Goal: Task Accomplishment & Management: Complete application form

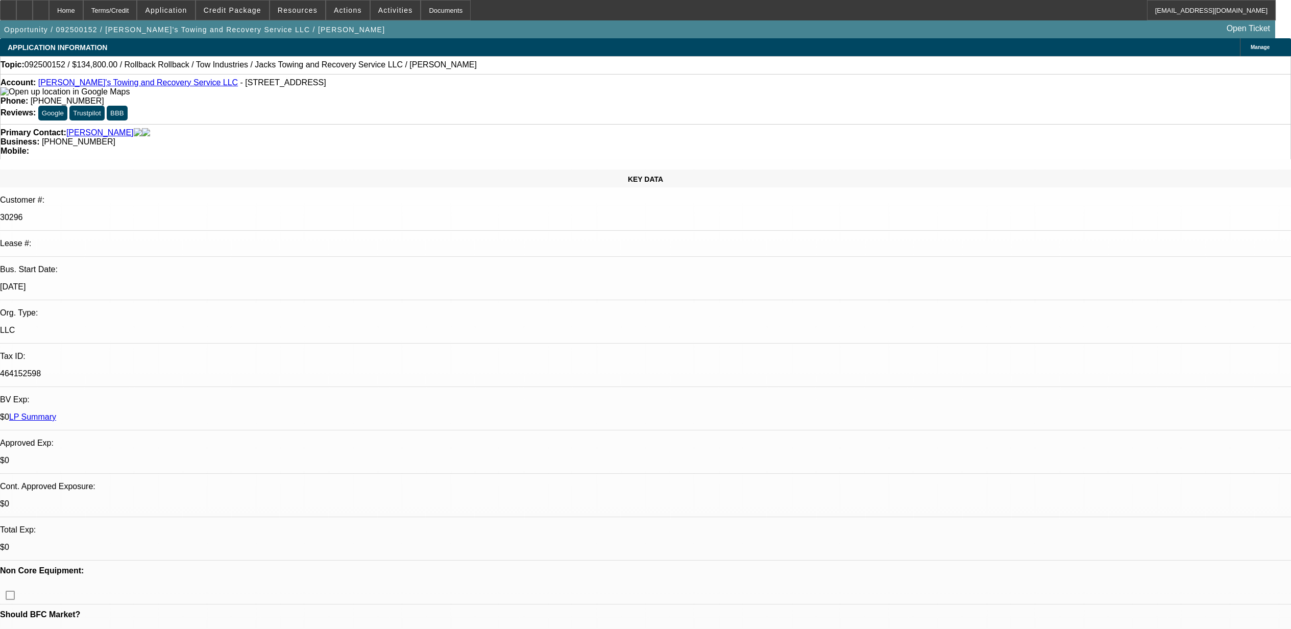
select select "0"
select select "3"
select select "0"
select select "6"
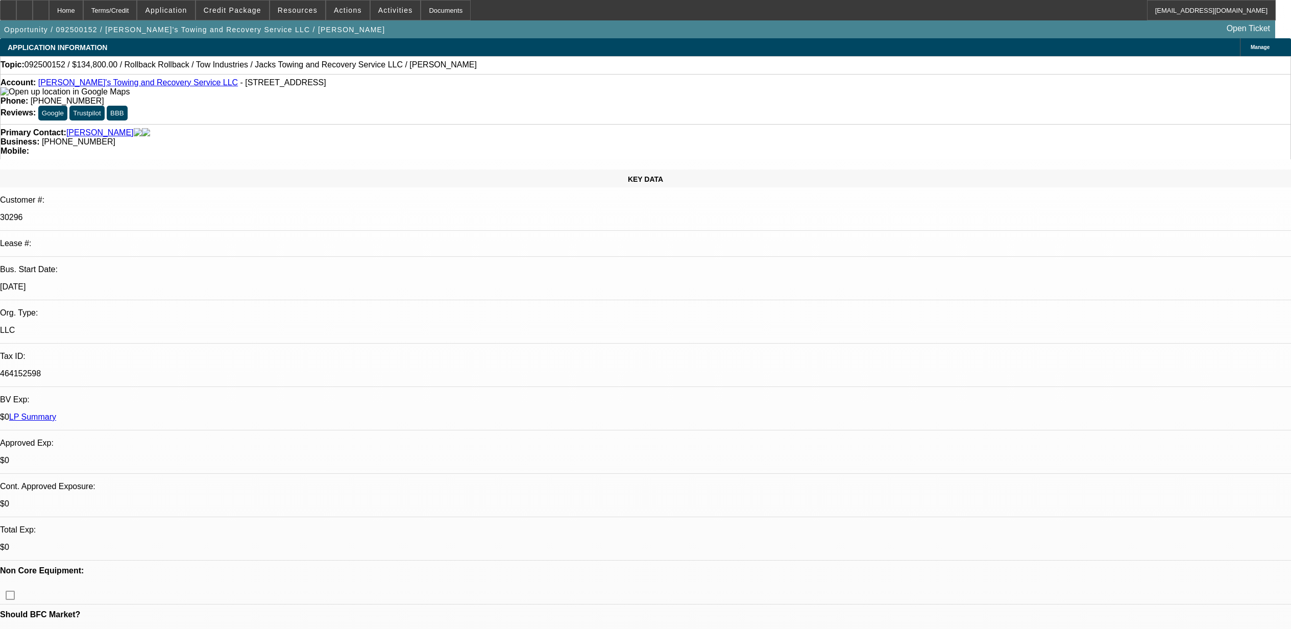
select select "0"
select select "3"
select select "0"
select select "6"
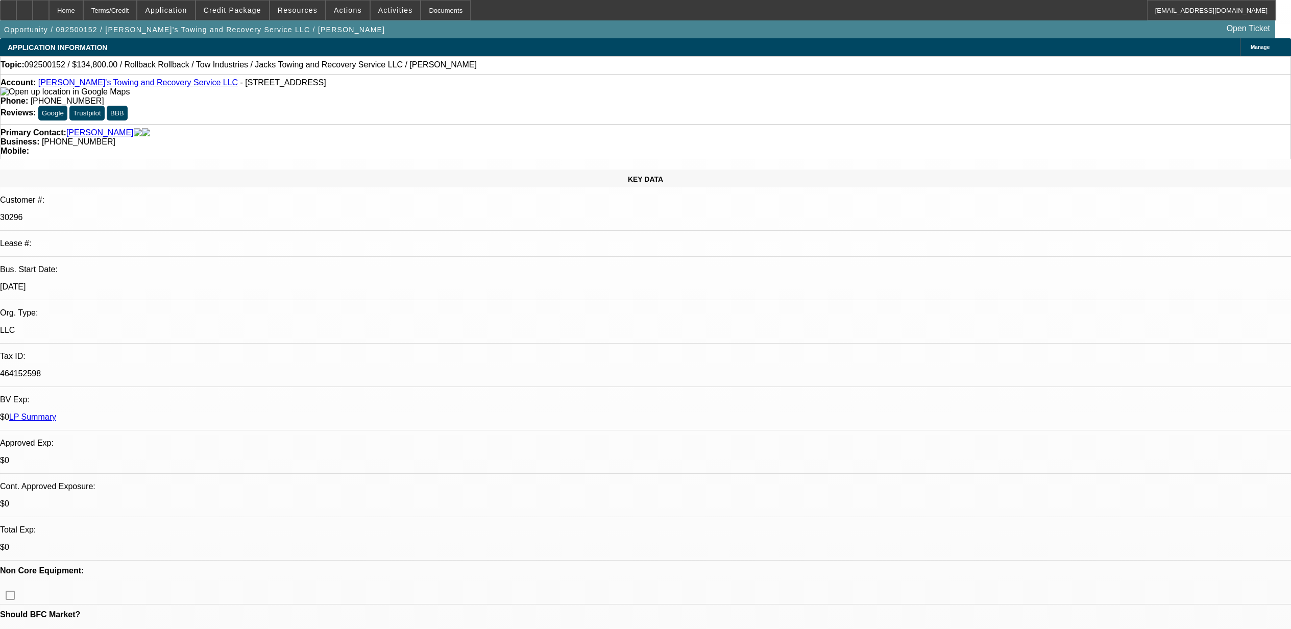
select select "0"
select select "3"
select select "0"
select select "6"
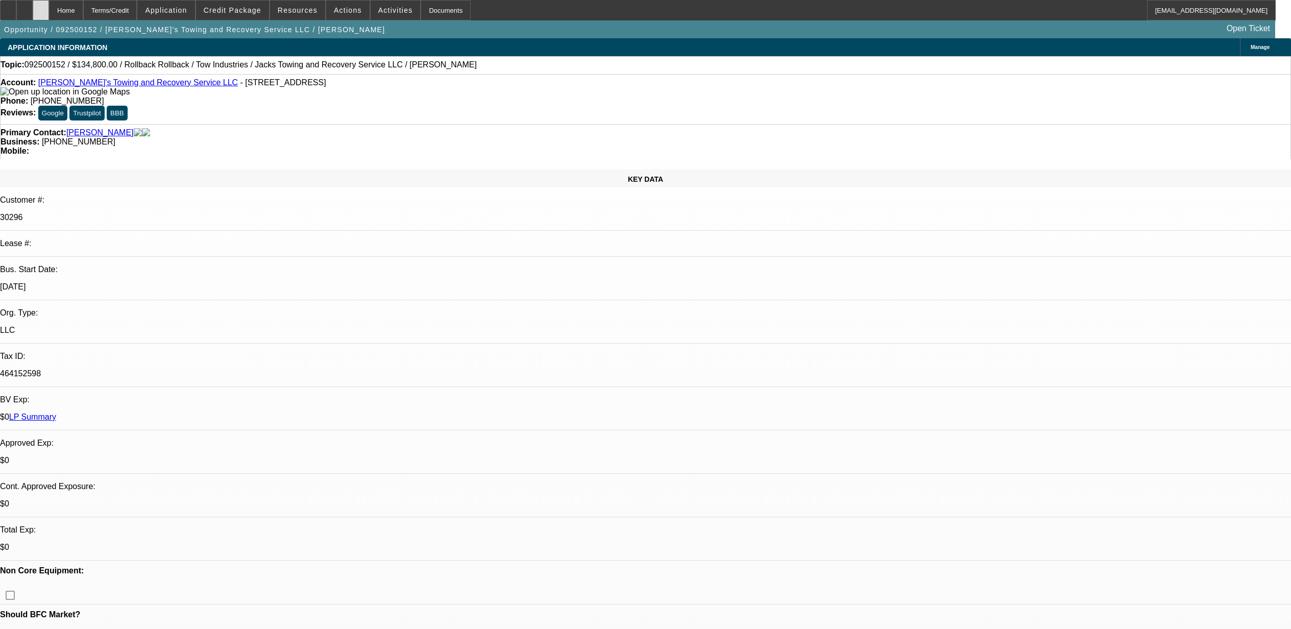
scroll to position [1770, 0]
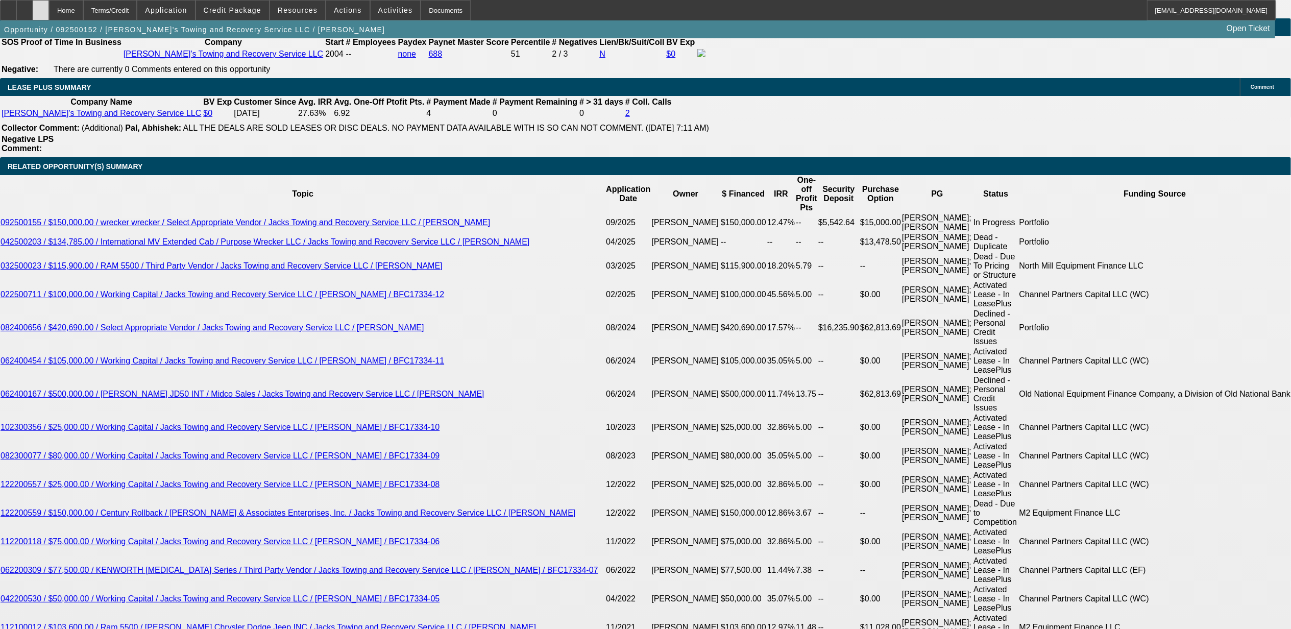
click at [49, 15] on div at bounding box center [41, 10] width 16 height 20
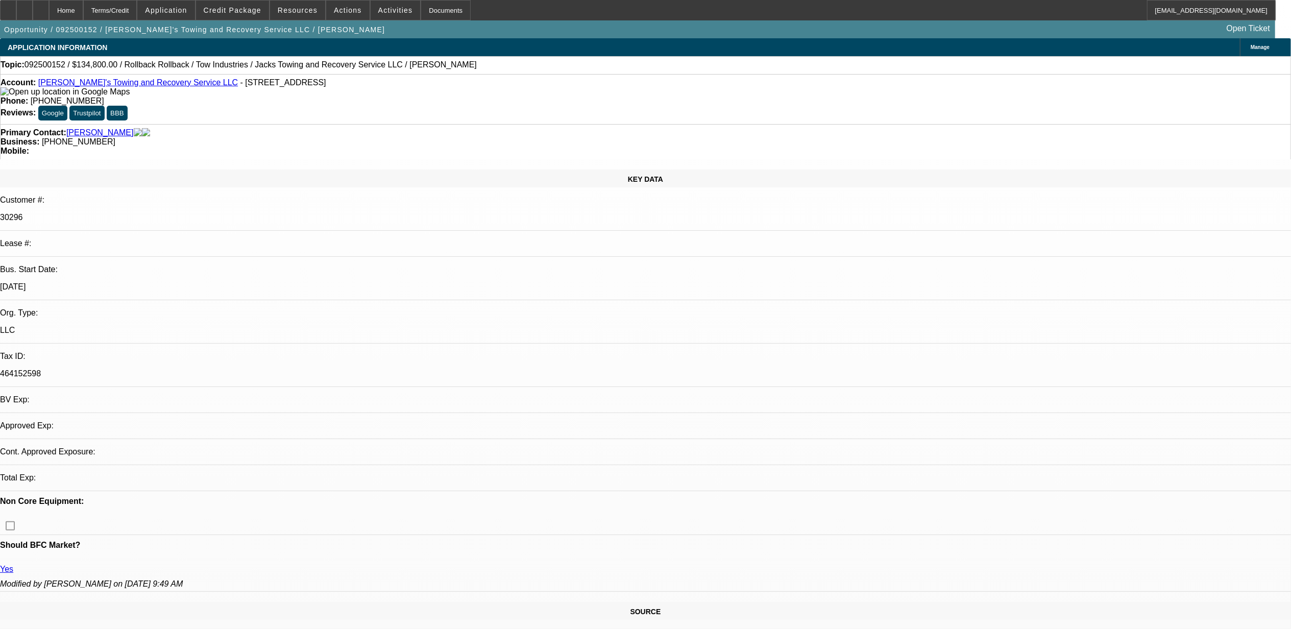
select select "0"
select select "3"
select select "0"
select select "6"
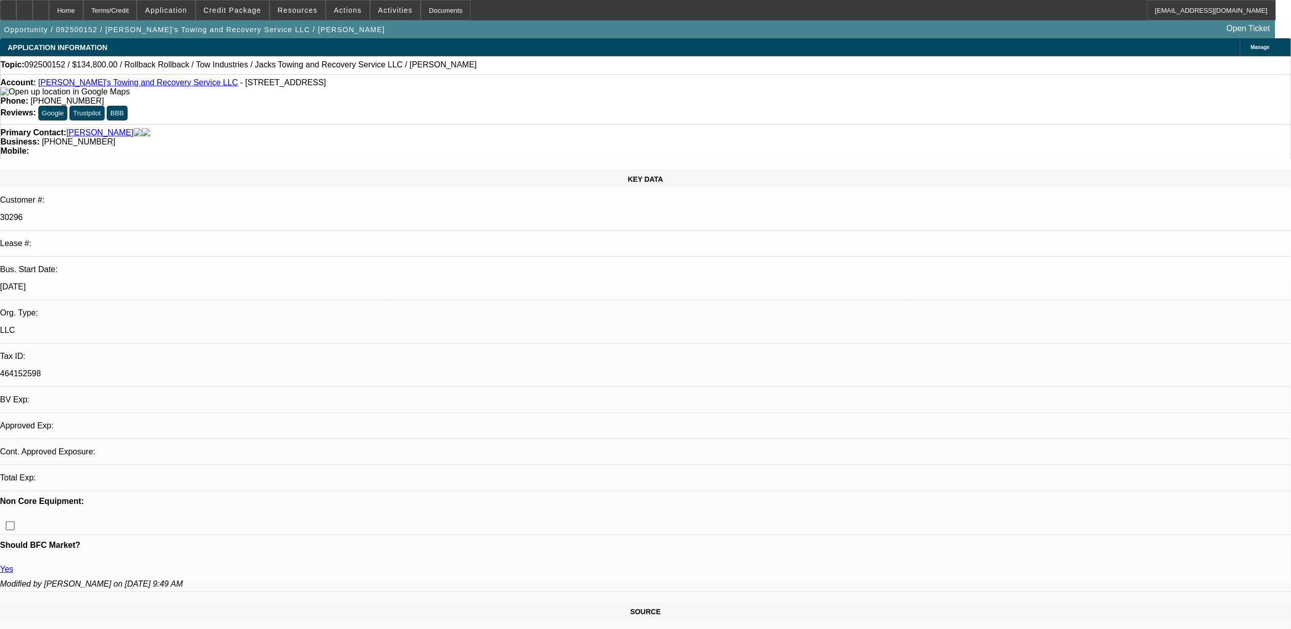
select select "0"
select select "3"
select select "0"
select select "6"
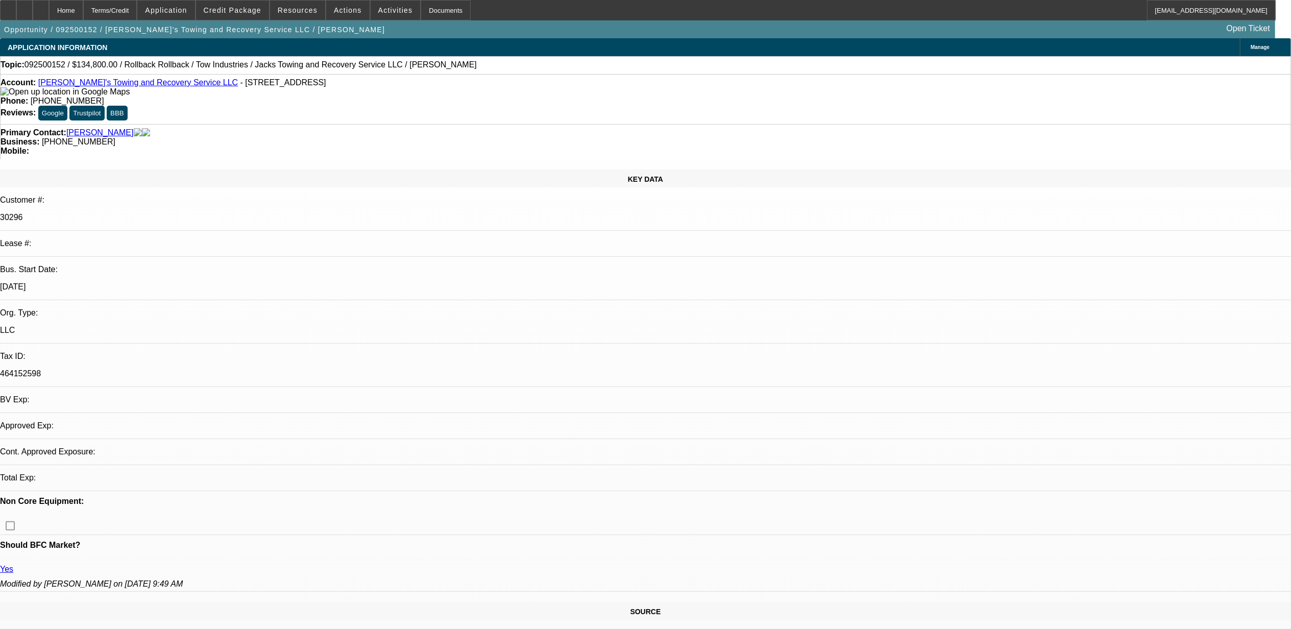
select select "0"
select select "3"
select select "0"
select select "6"
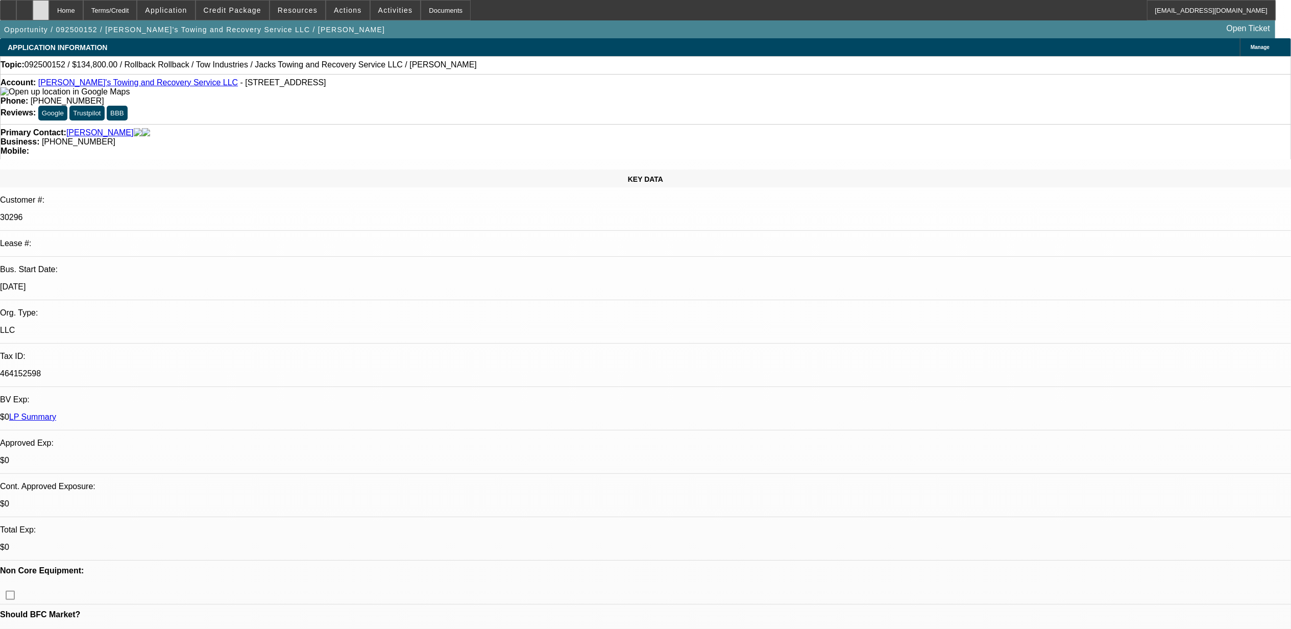
click at [41, 7] on icon at bounding box center [41, 7] width 0 height 0
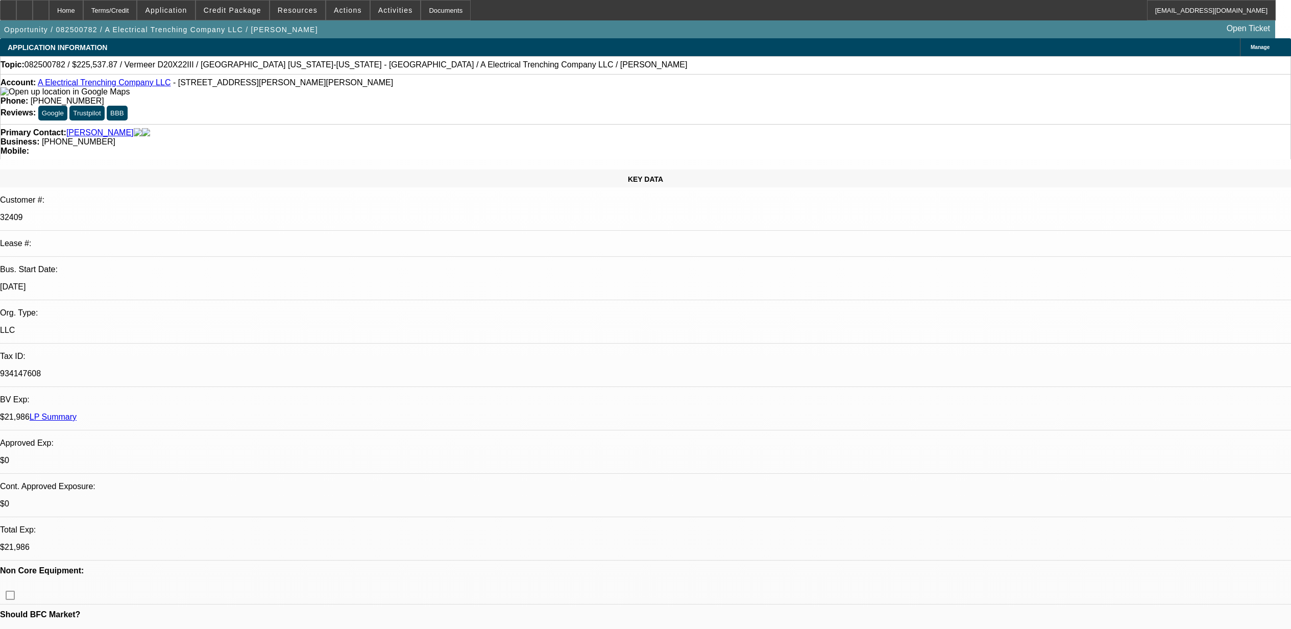
select select "0"
select select "3"
select select "0"
select select "6"
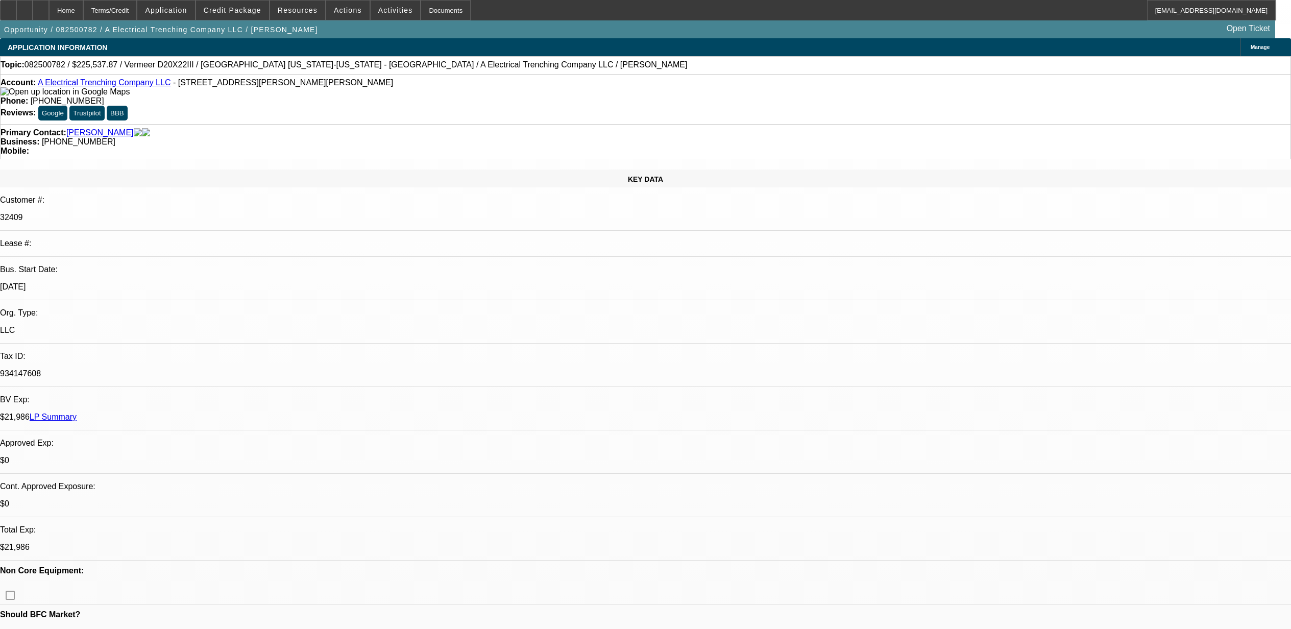
select select "0"
select select "3"
select select "0"
select select "6"
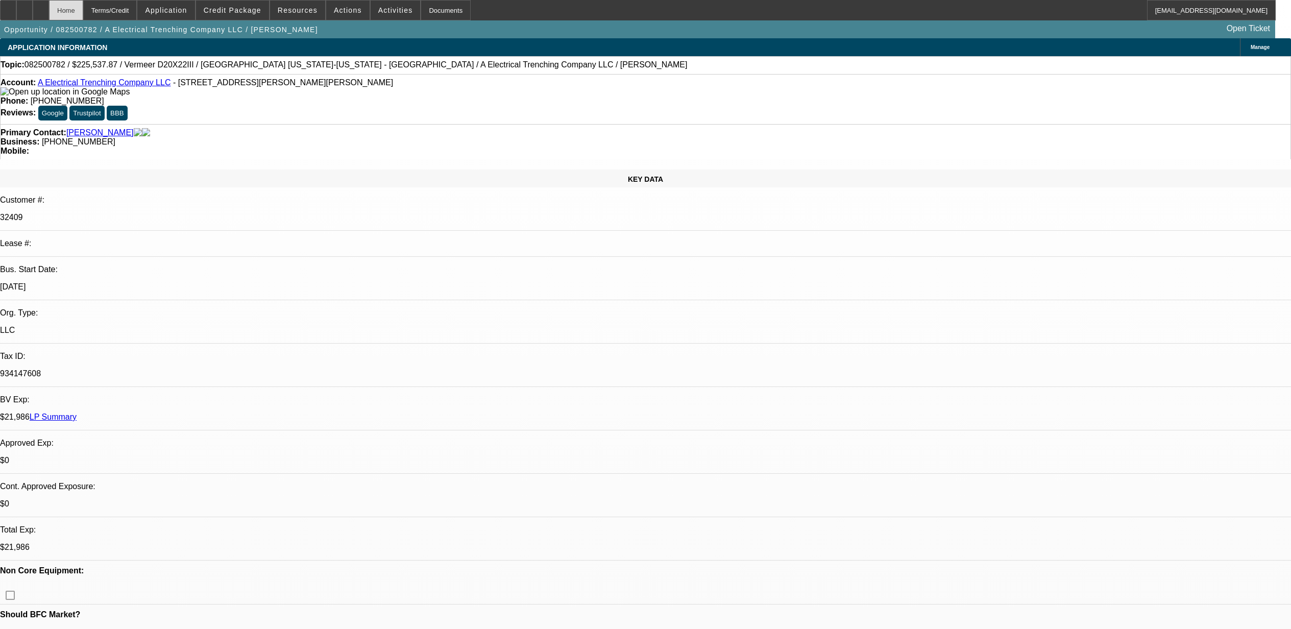
scroll to position [1089, 0]
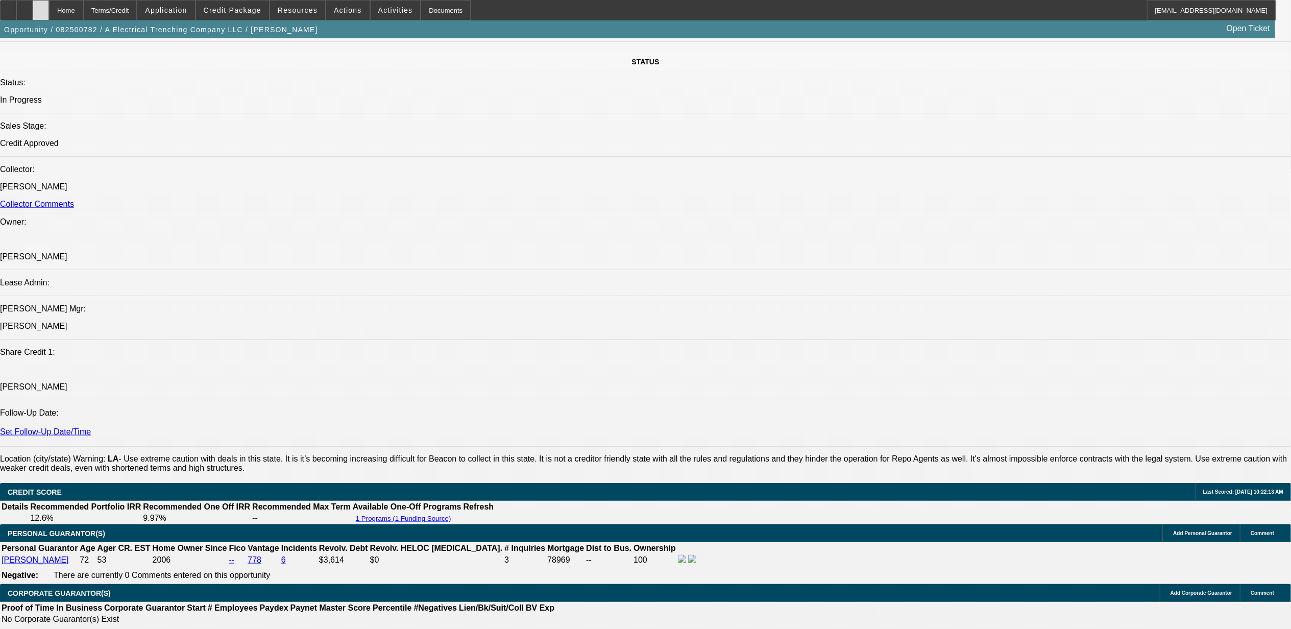
click at [49, 15] on div at bounding box center [41, 10] width 16 height 20
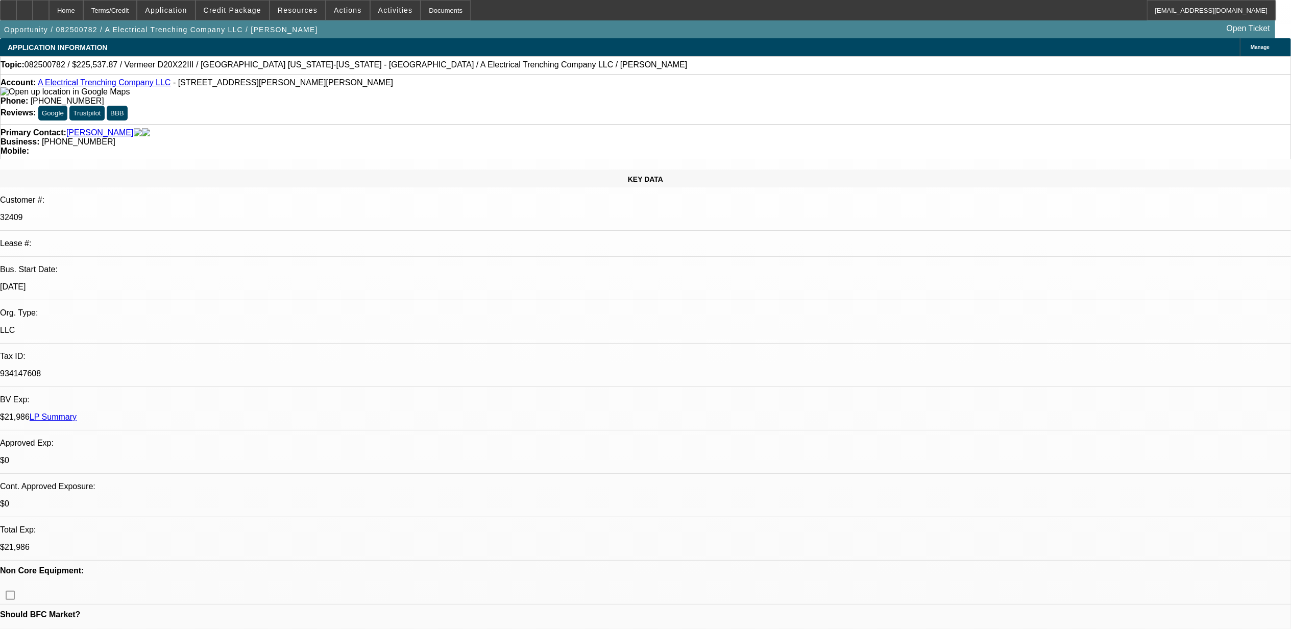
select select "0"
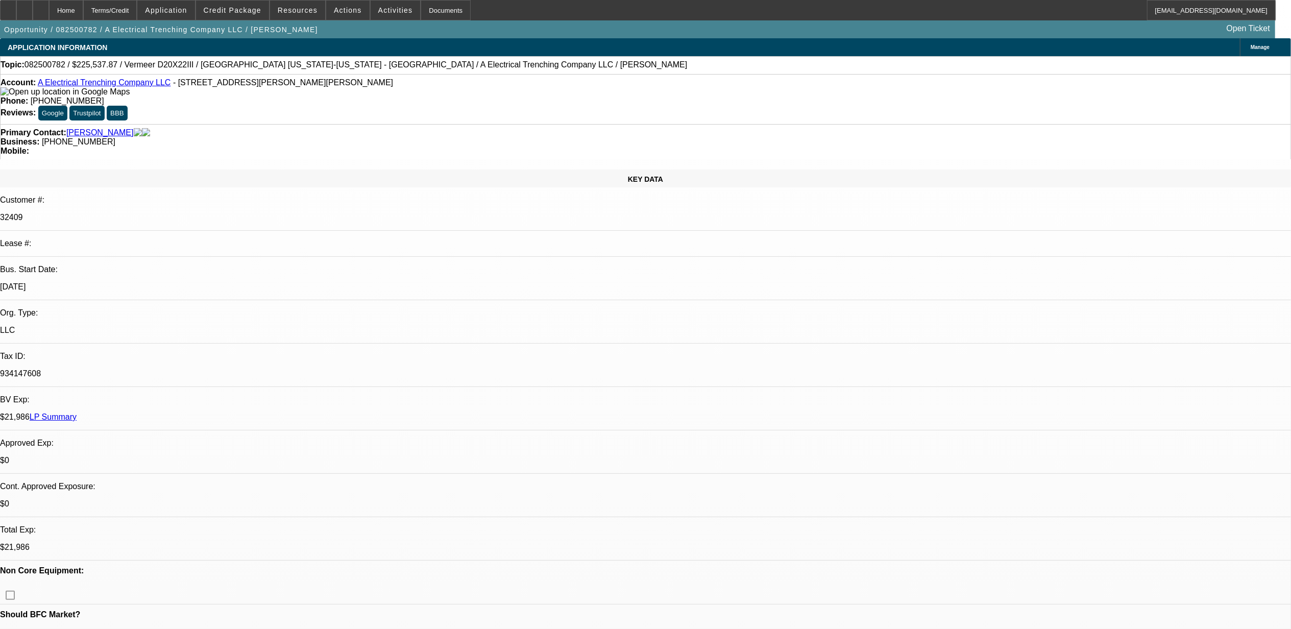
select select "0"
select select "1"
select select "3"
select select "6"
select select "1"
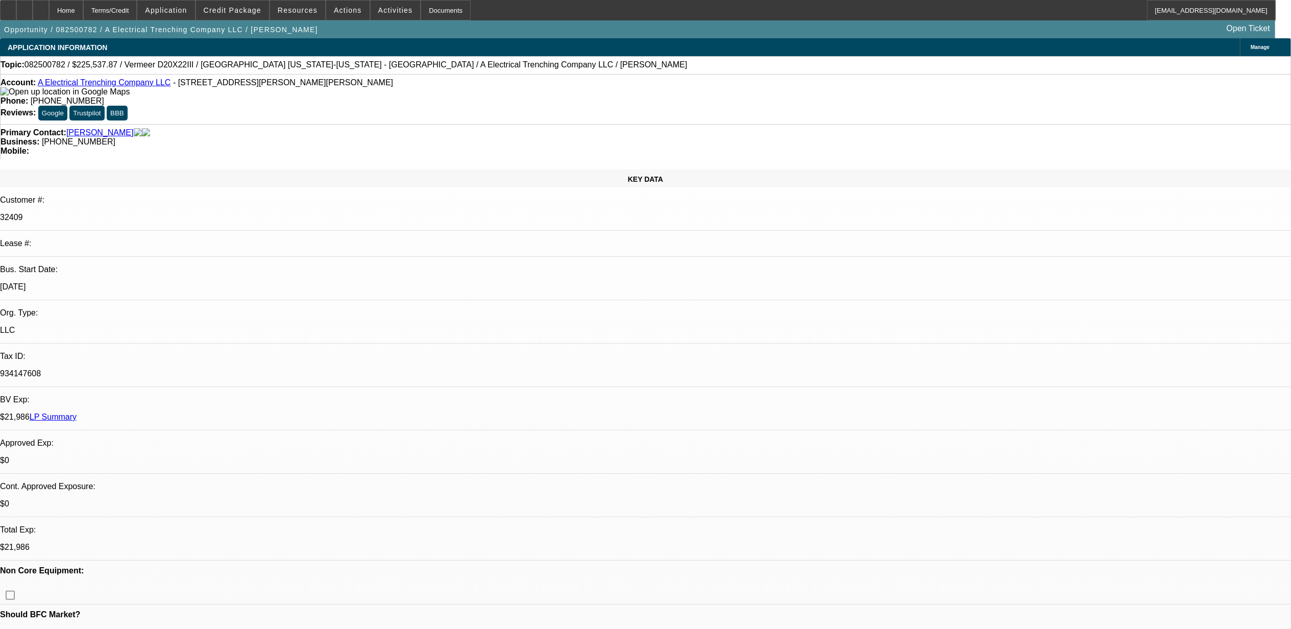
select select "3"
select select "6"
click at [260, 10] on span "Credit Package" at bounding box center [233, 10] width 58 height 8
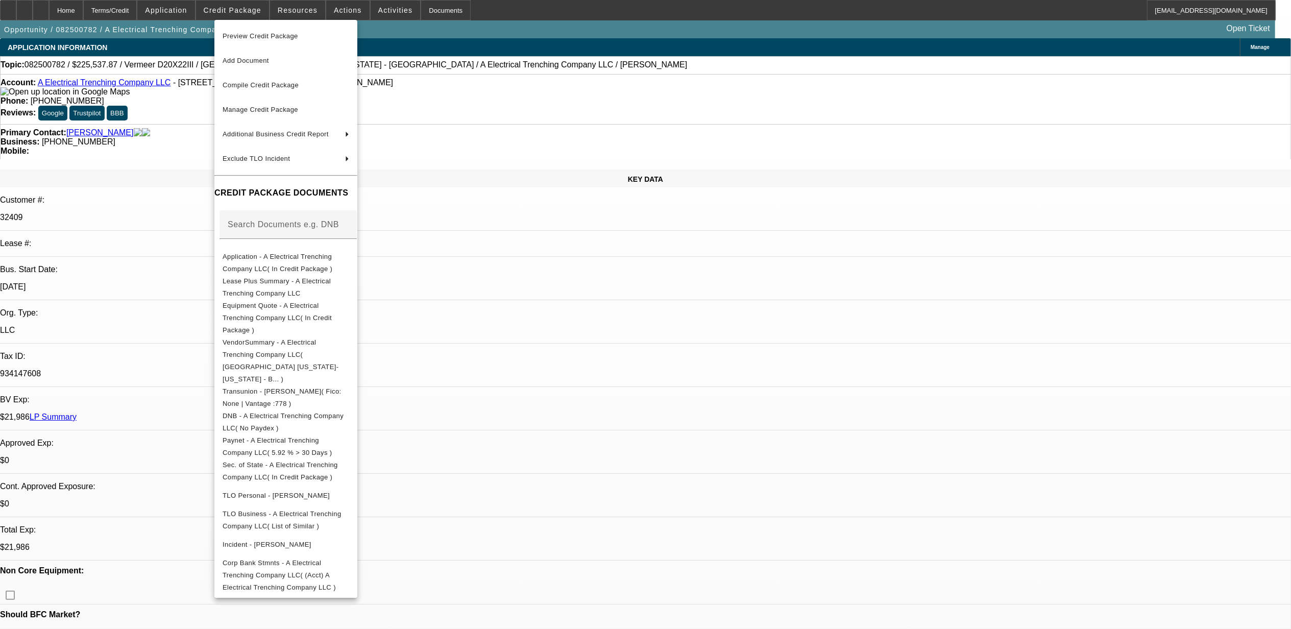
click at [959, 536] on div at bounding box center [645, 314] width 1291 height 629
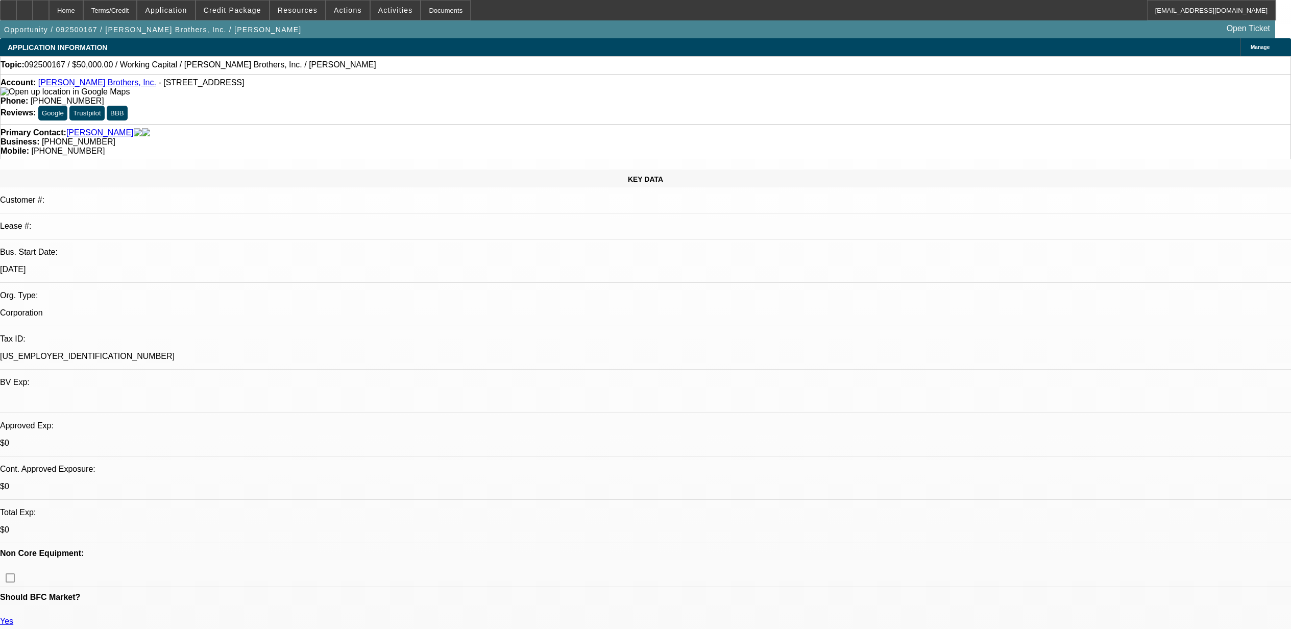
select select "0"
select select "2"
select select "0"
select select "6"
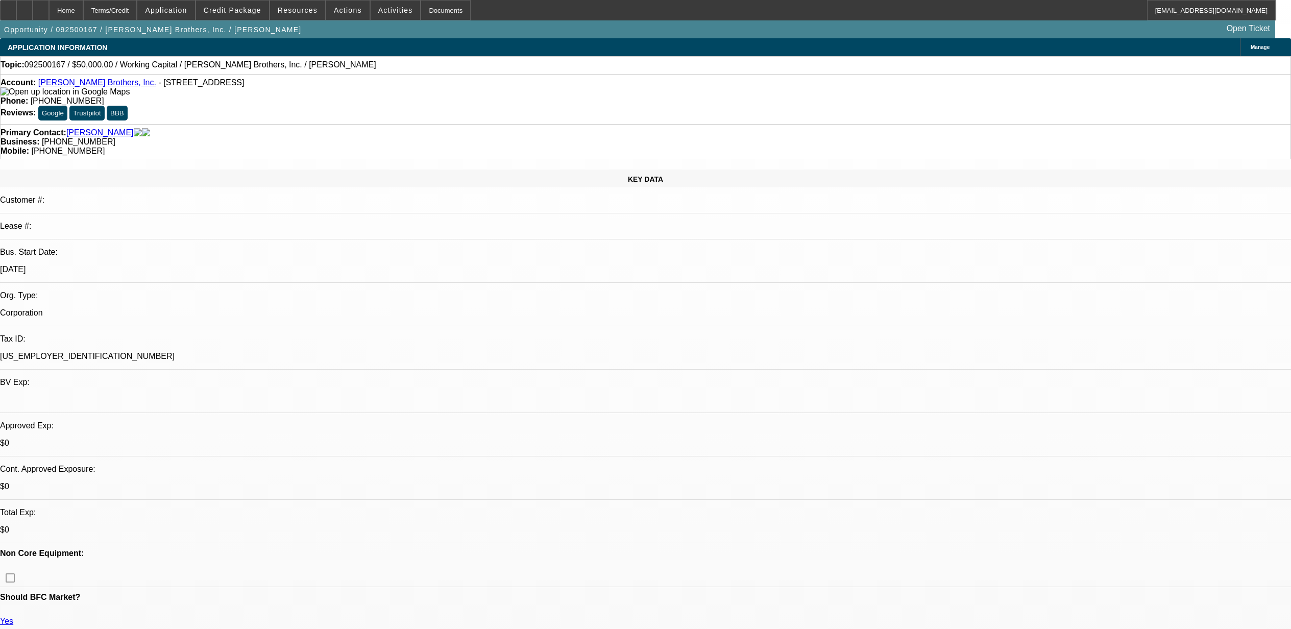
select select "0"
select select "2"
select select "0"
select select "6"
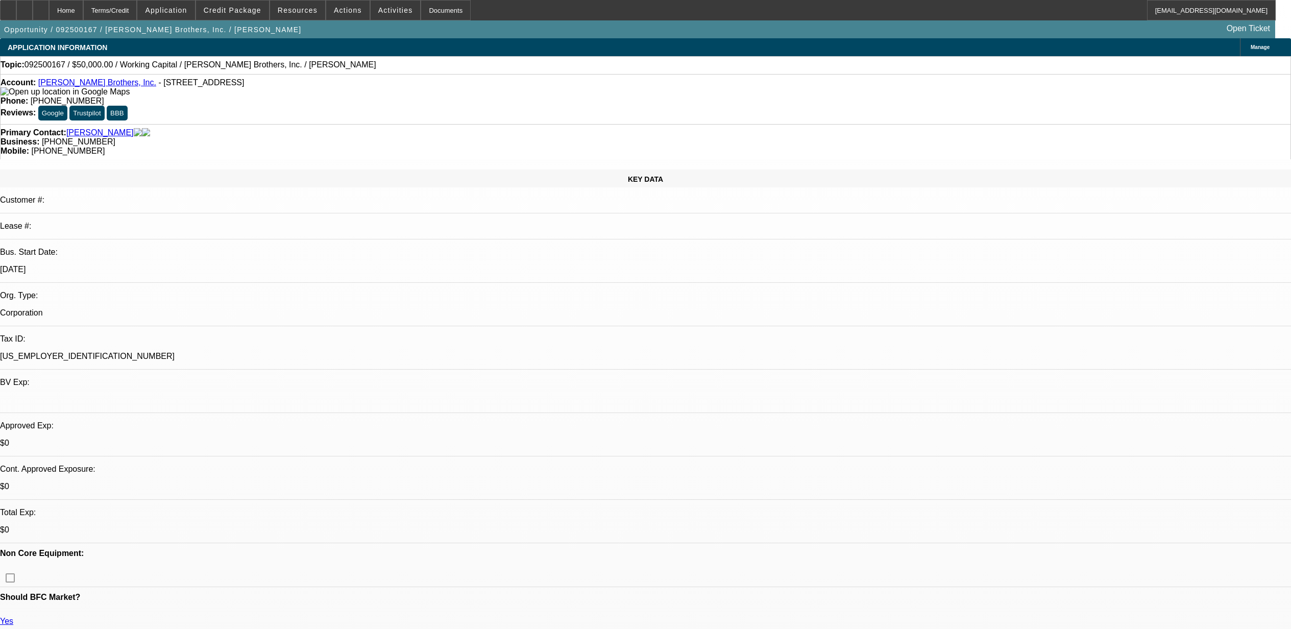
select select "0"
select select "2"
select select "0"
select select "6"
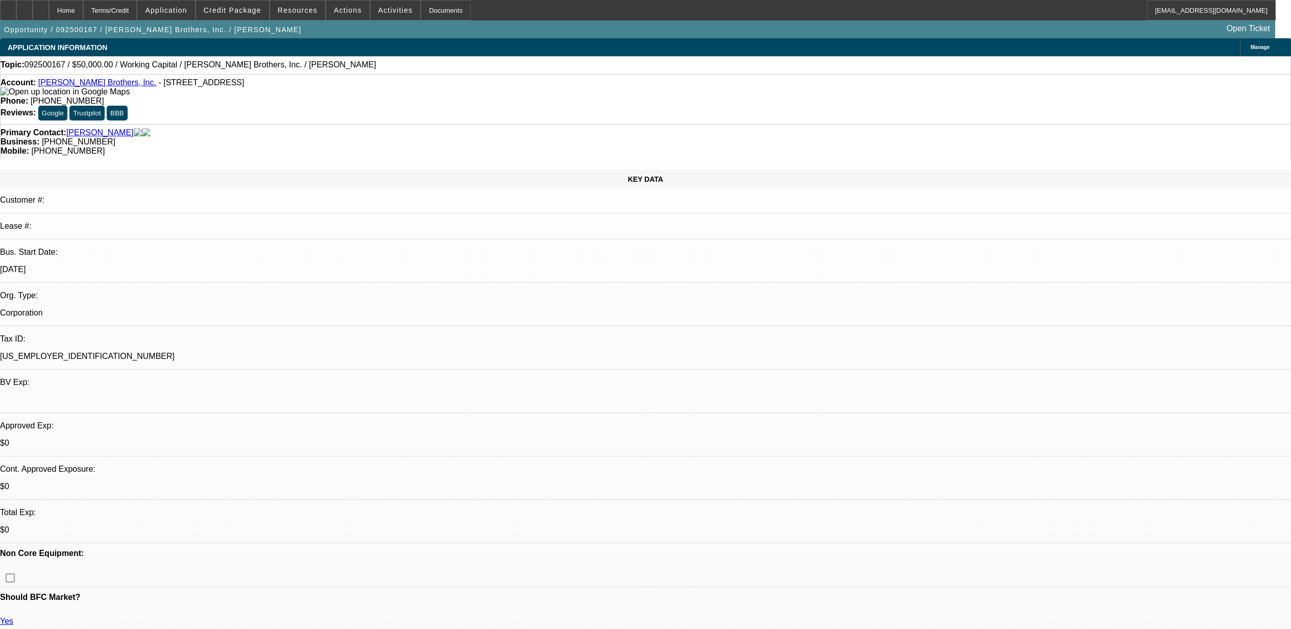
select select "0"
select select "2"
select select "0"
select select "6"
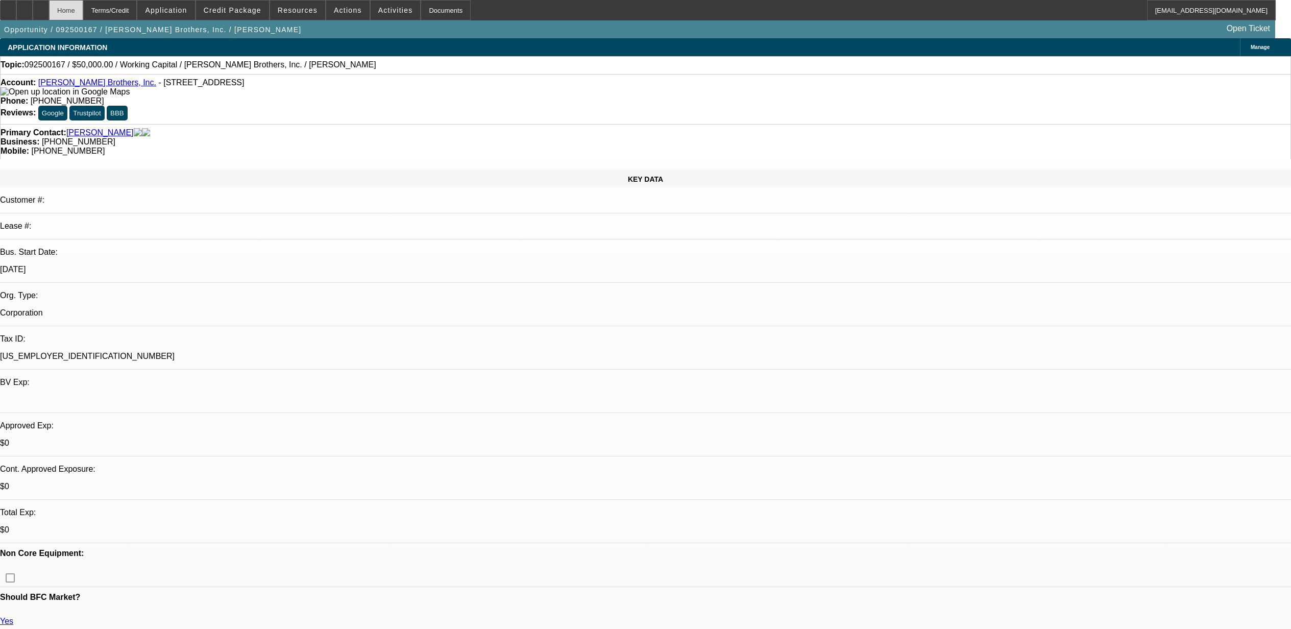
scroll to position [1339, 0]
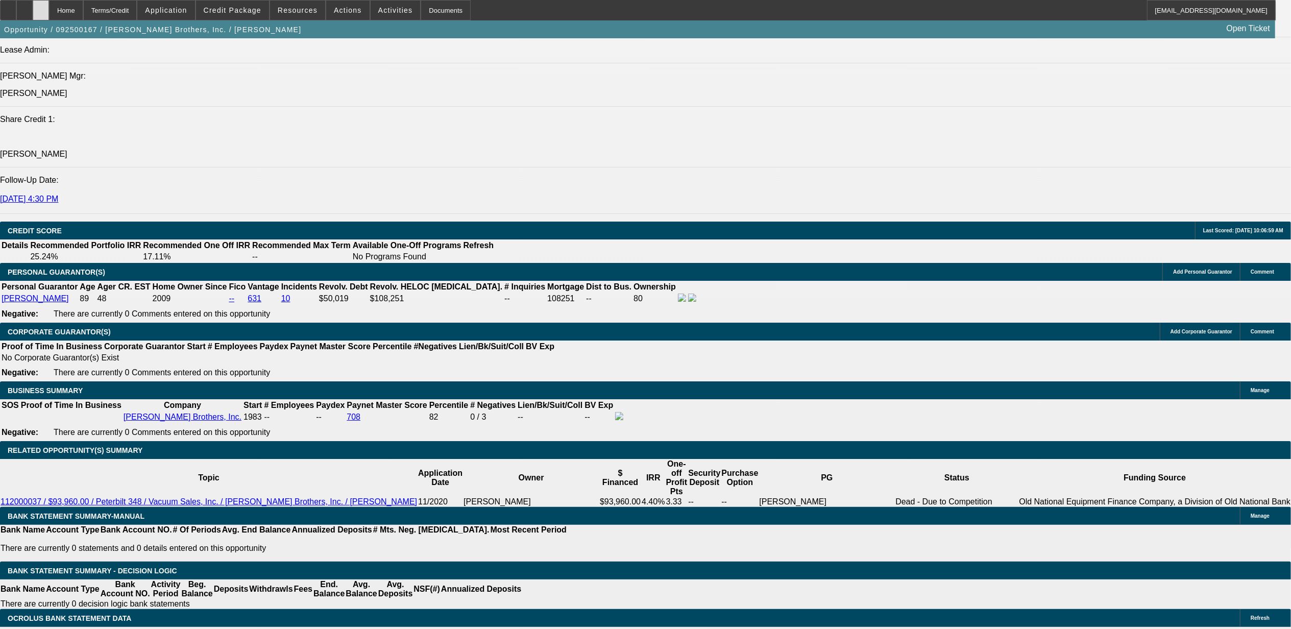
click at [49, 6] on div at bounding box center [41, 10] width 16 height 20
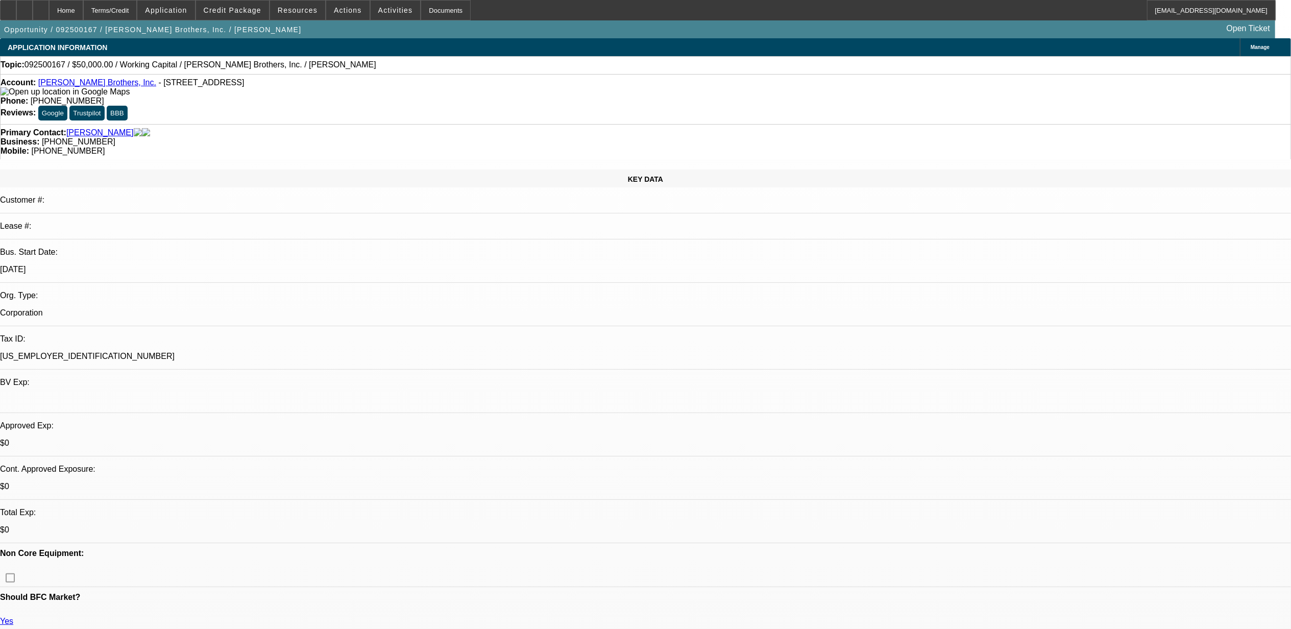
select select "0"
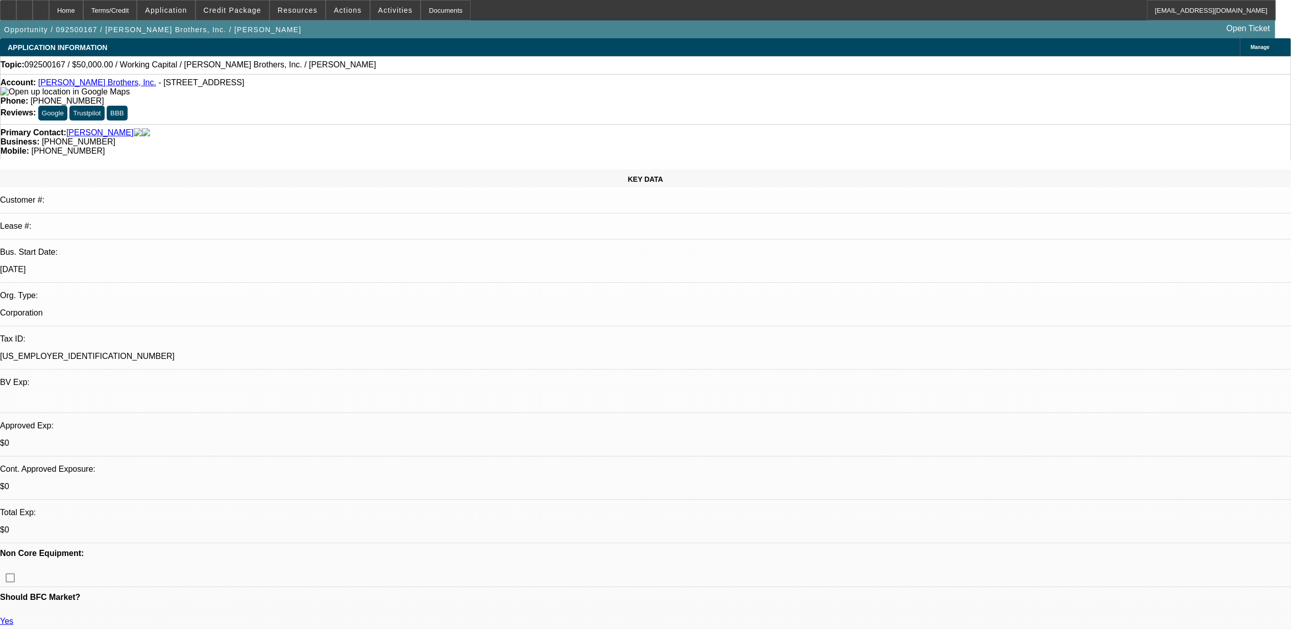
select select "0"
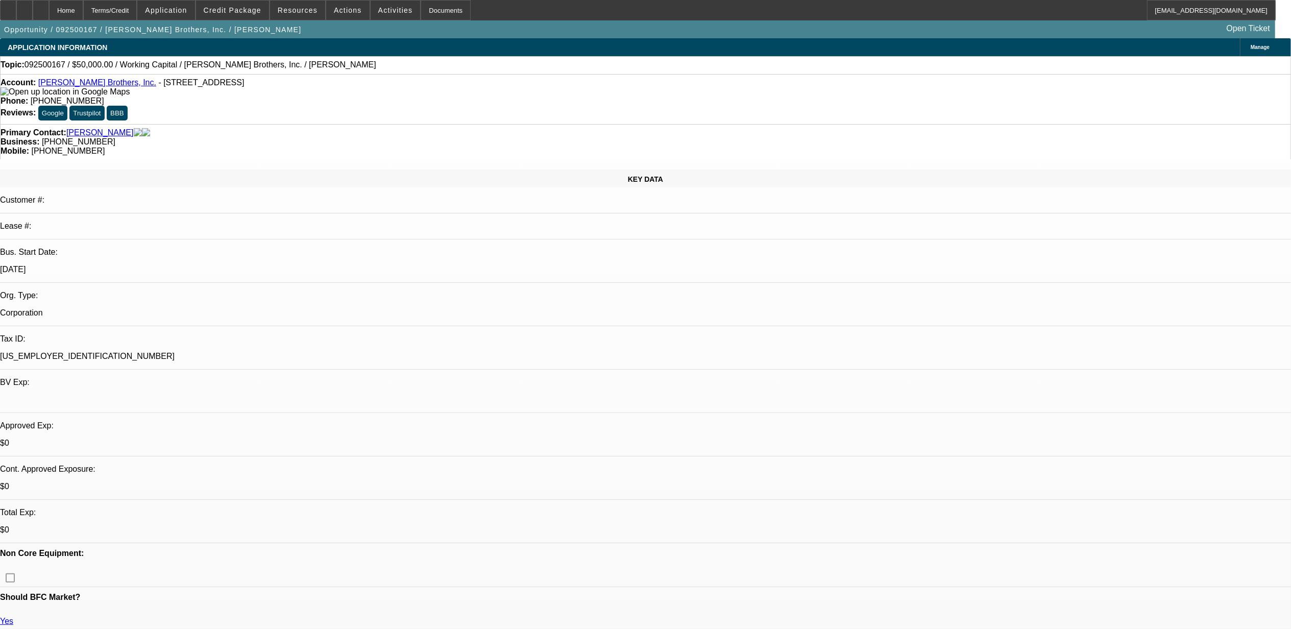
select select "0"
select select "1"
select select "2"
select select "6"
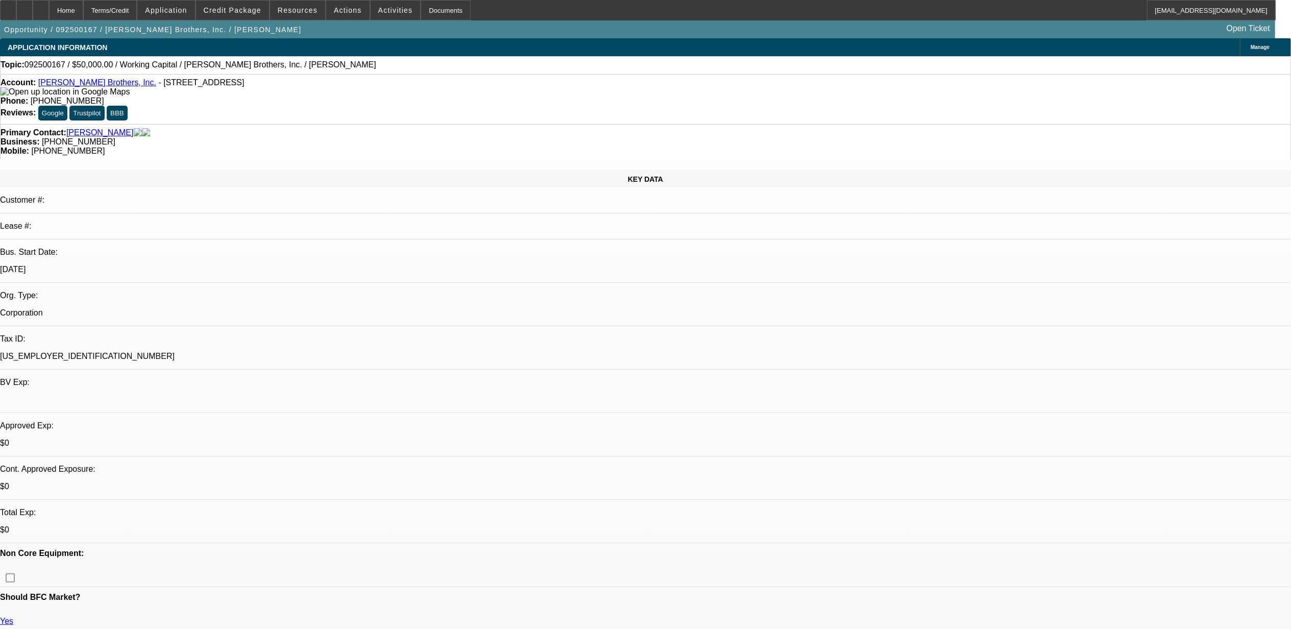
select select "1"
select select "2"
select select "6"
select select "1"
select select "2"
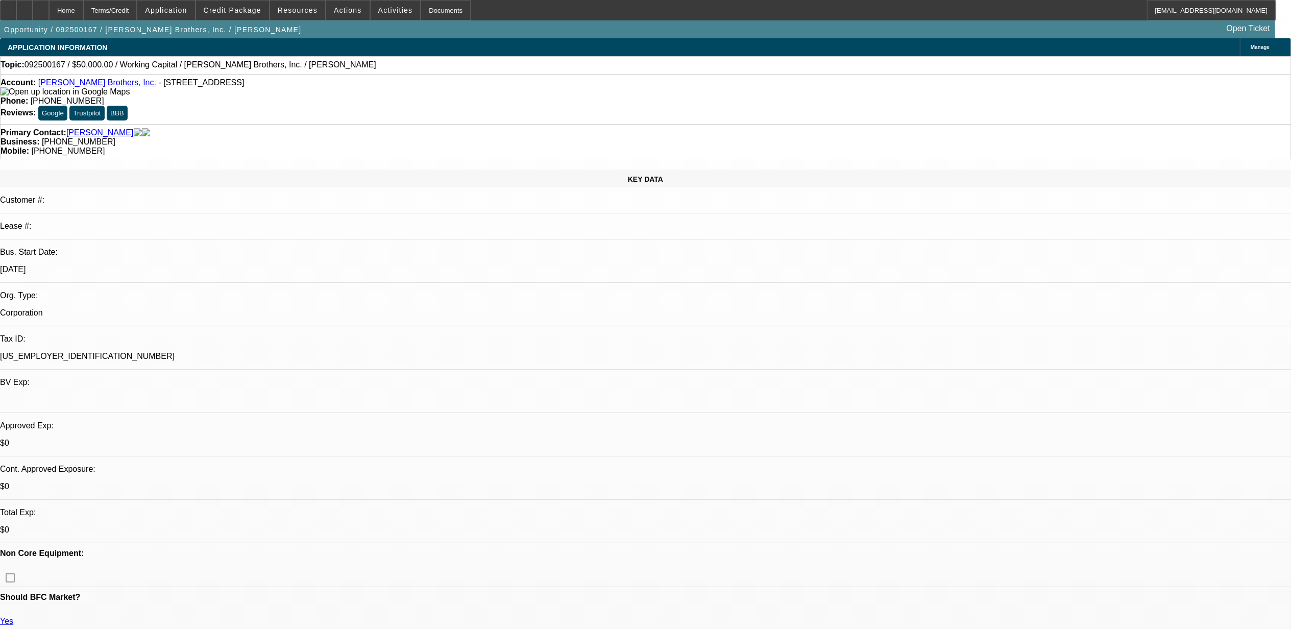
select select "6"
select select "1"
select select "2"
select select "6"
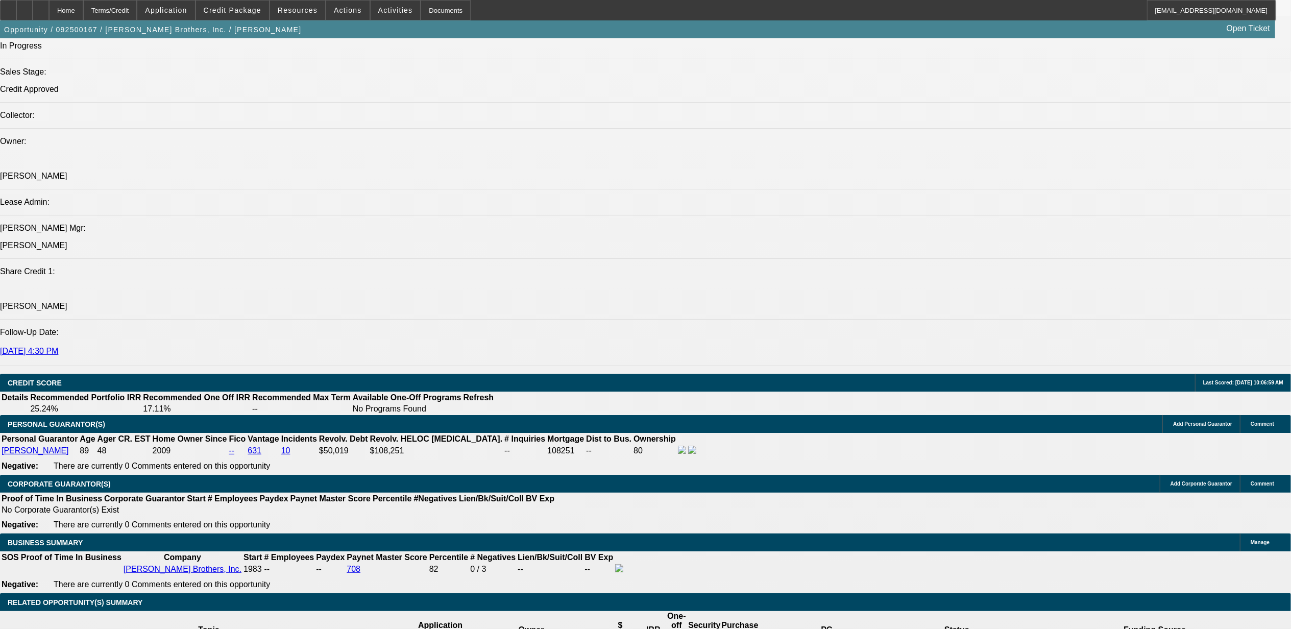
scroll to position [1294, 0]
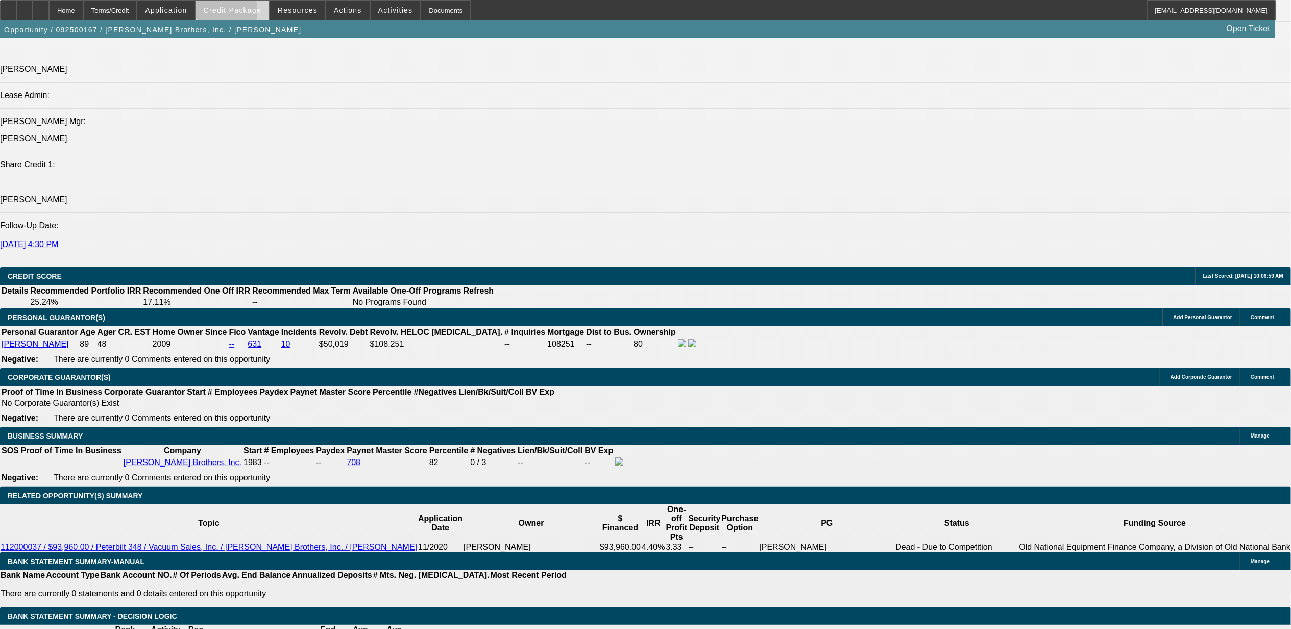
click at [221, 13] on span at bounding box center [232, 10] width 73 height 25
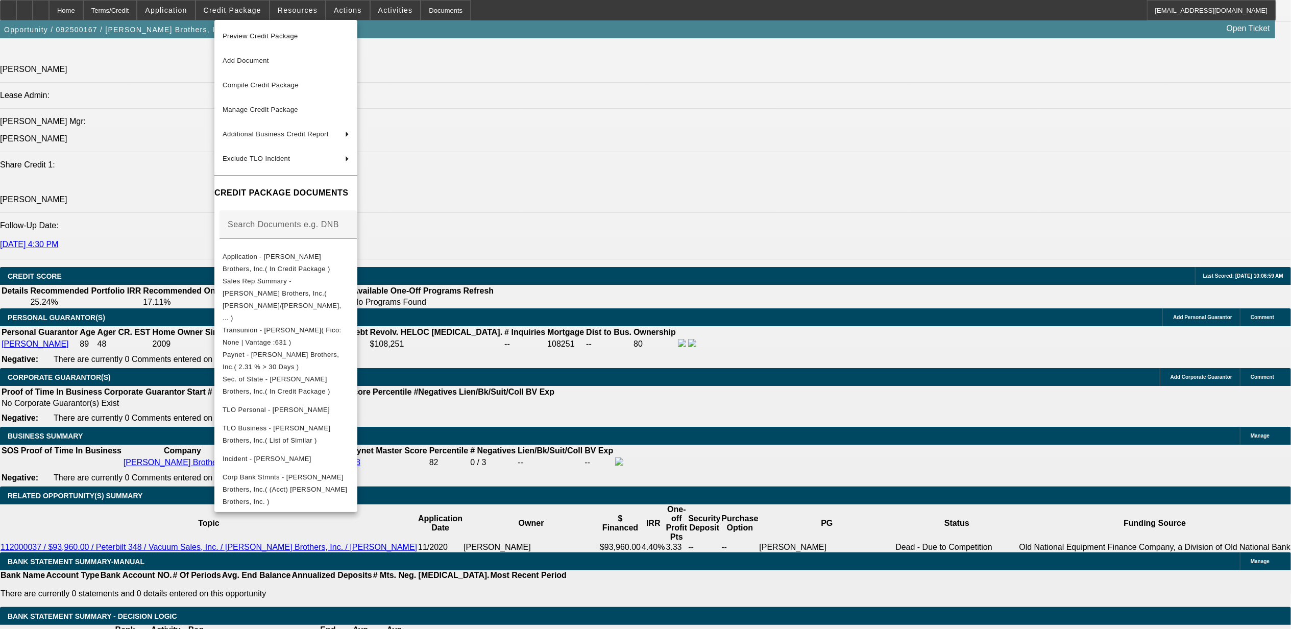
click at [677, 267] on div at bounding box center [645, 314] width 1291 height 629
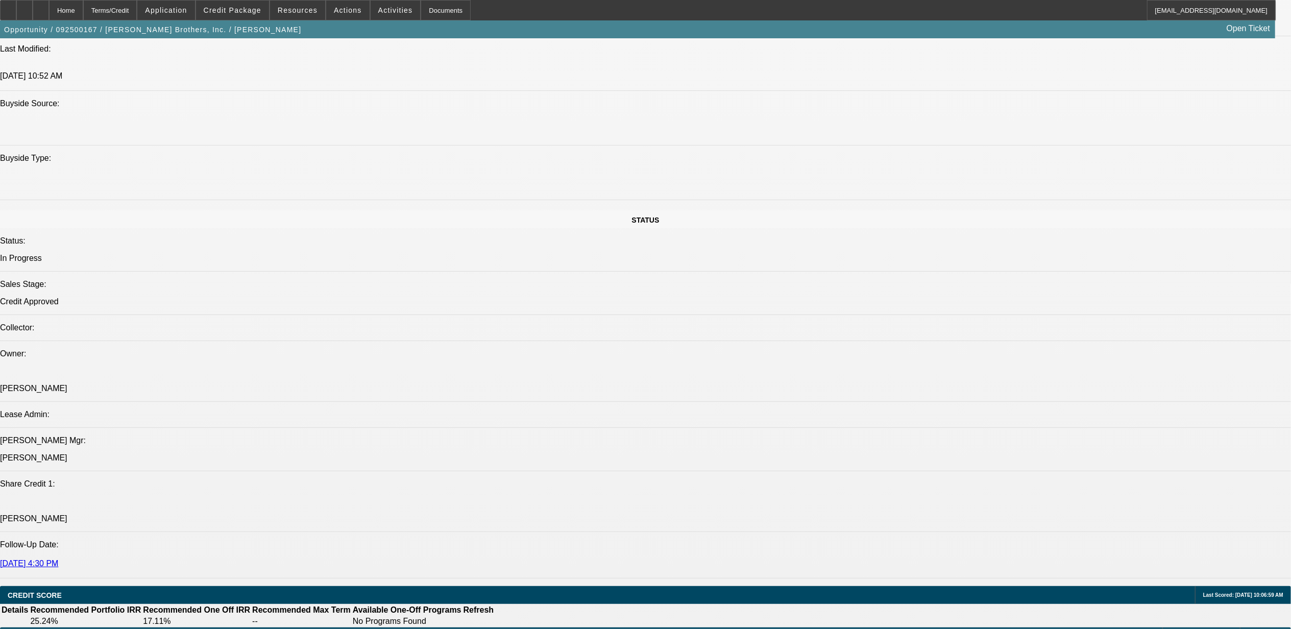
scroll to position [953, 0]
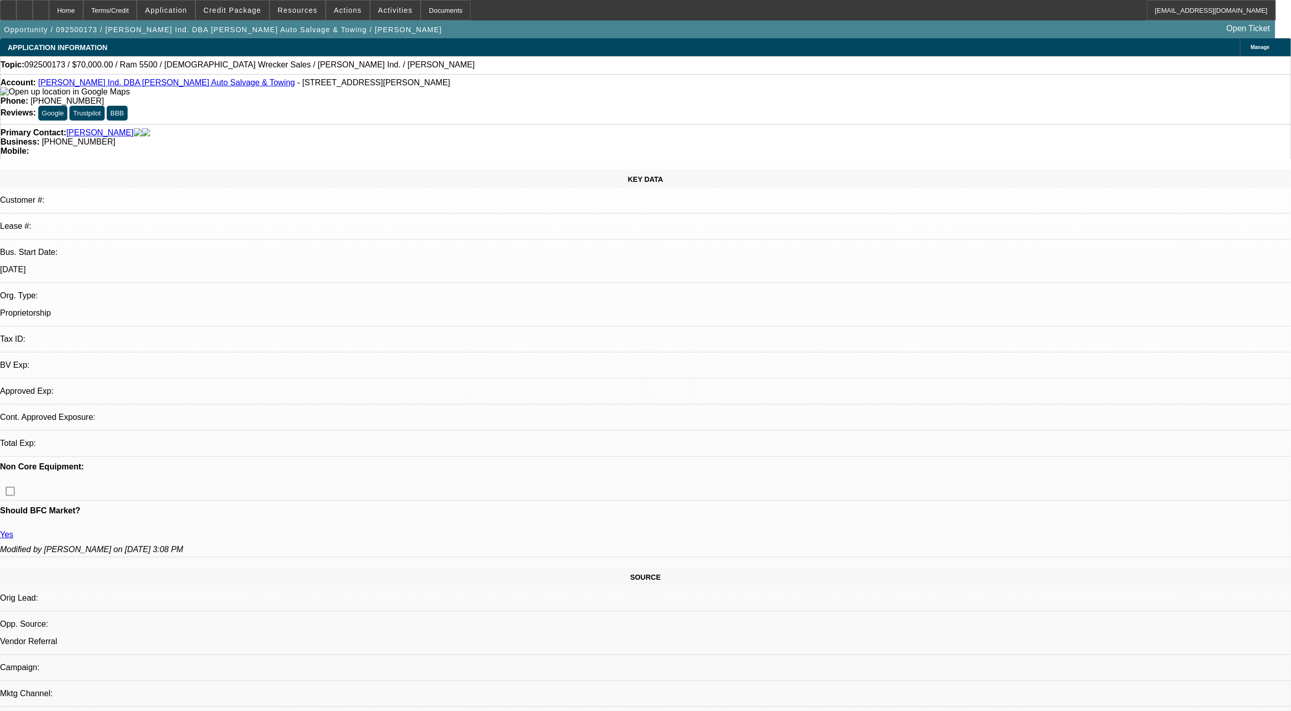
select select "0"
select select "2"
select select "0"
select select "2"
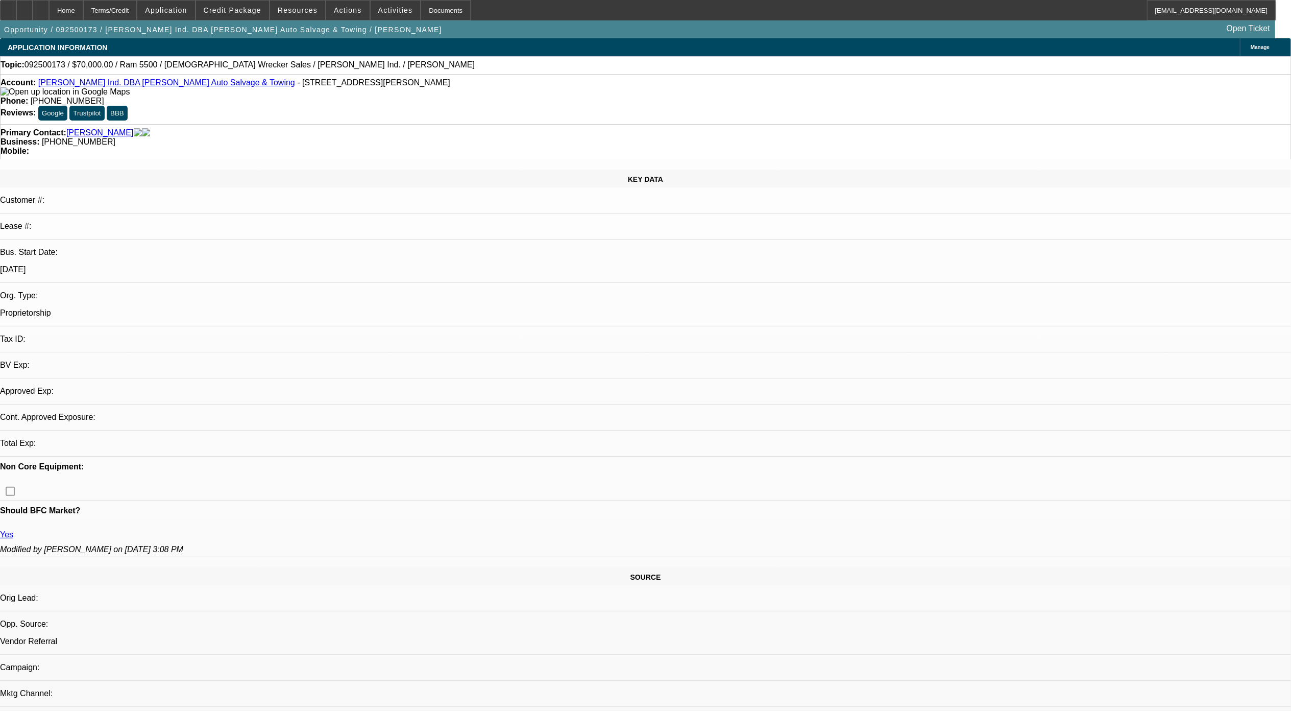
select select "0"
select select "2"
select select "0.1"
select select "0"
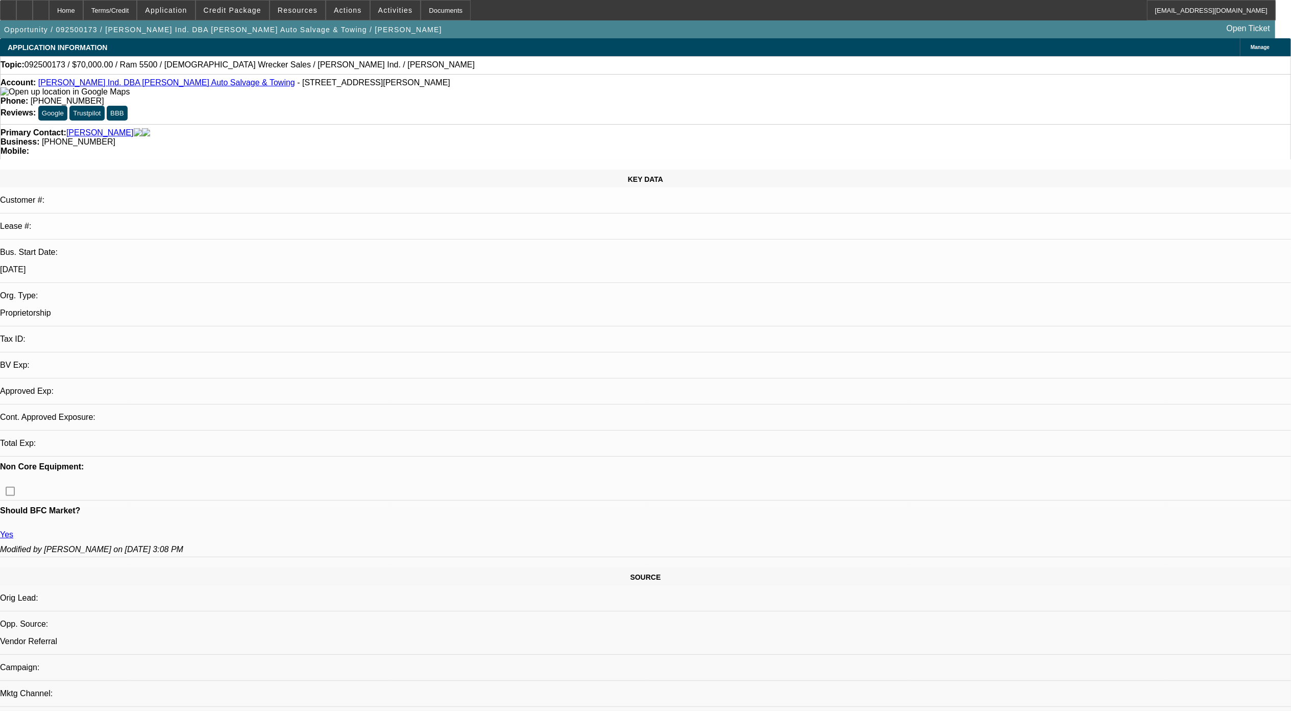
select select "2"
select select "0"
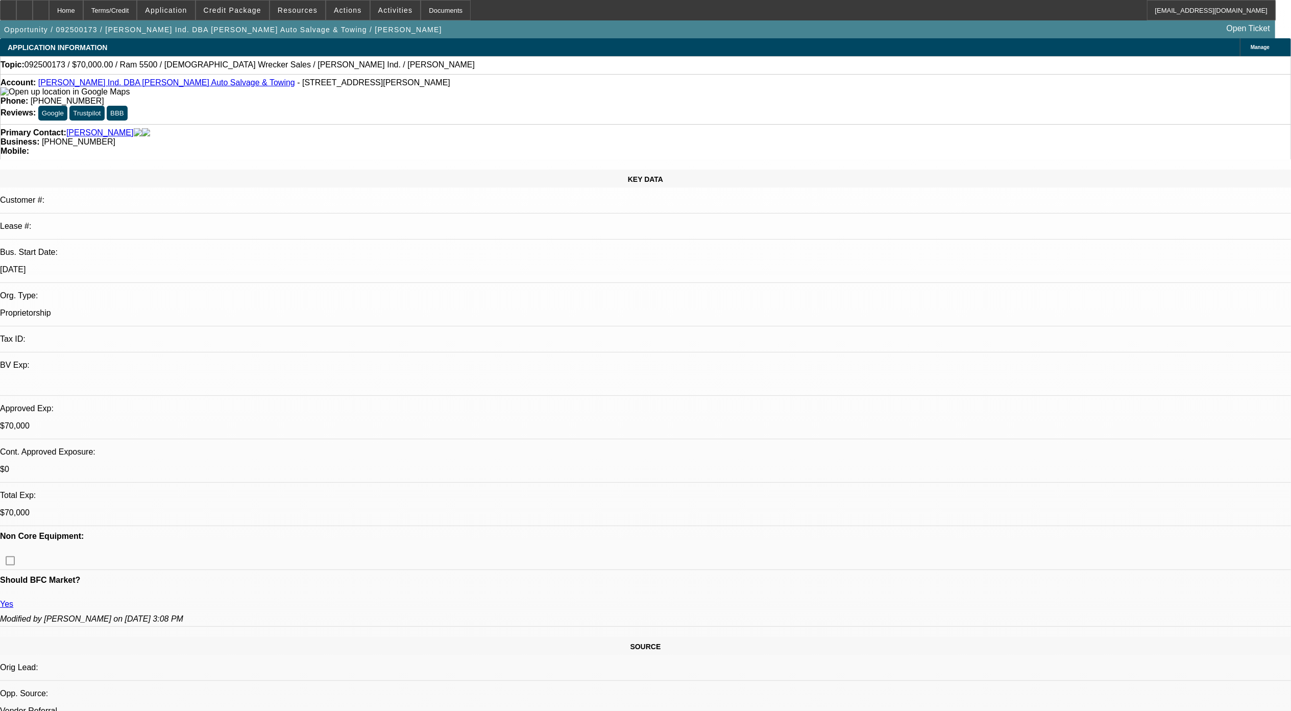
select select "1"
select select "2"
select select "6"
select select "1"
select select "2"
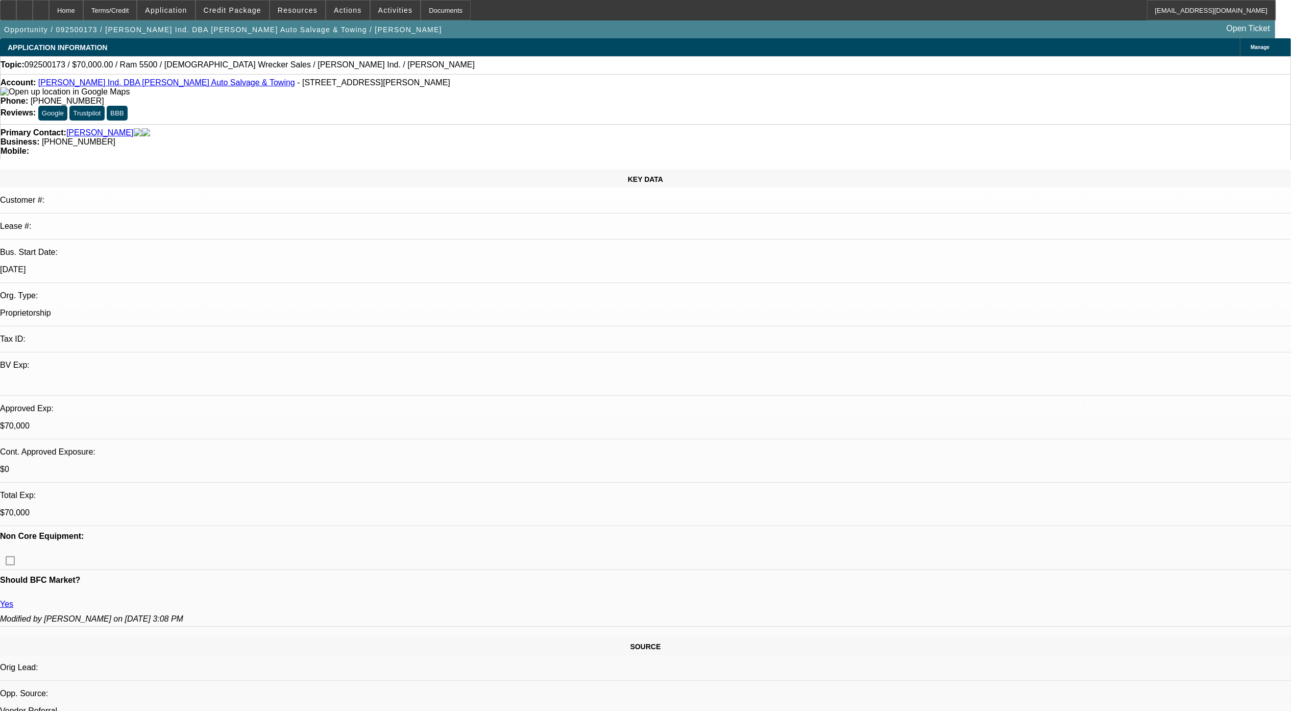
select select "6"
select select "1"
select select "2"
select select "4"
select select "1"
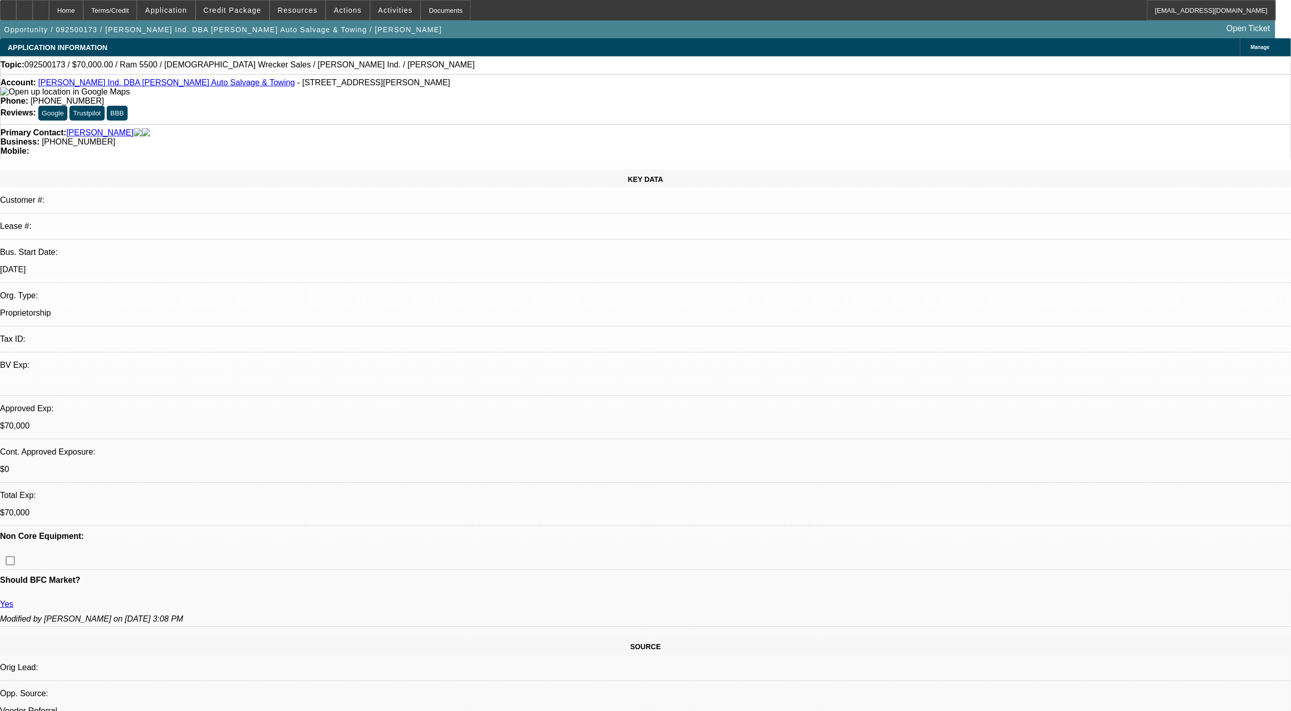
select select "2"
select select "6"
click at [217, 11] on span at bounding box center [232, 10] width 73 height 25
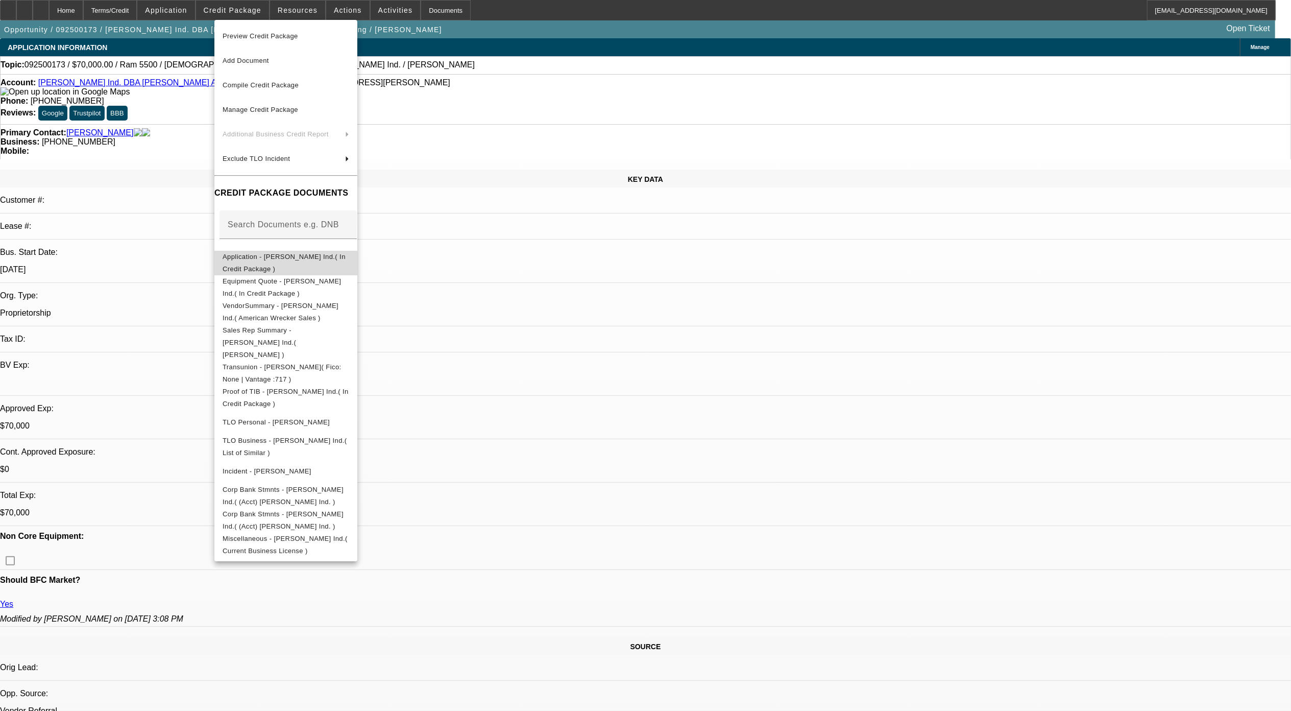
click at [313, 269] on button "Application - Kenneth Hildebrand Ind.( In Credit Package )" at bounding box center [285, 262] width 143 height 25
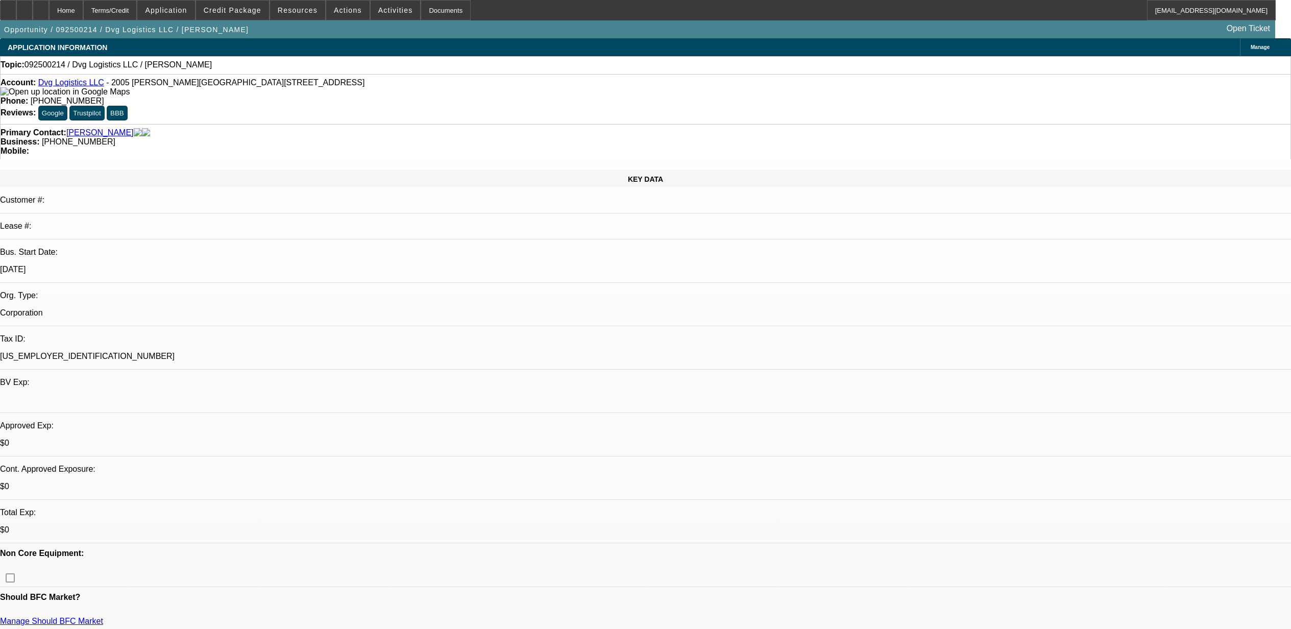
select select "0"
select select "2"
select select "0.1"
select select "4"
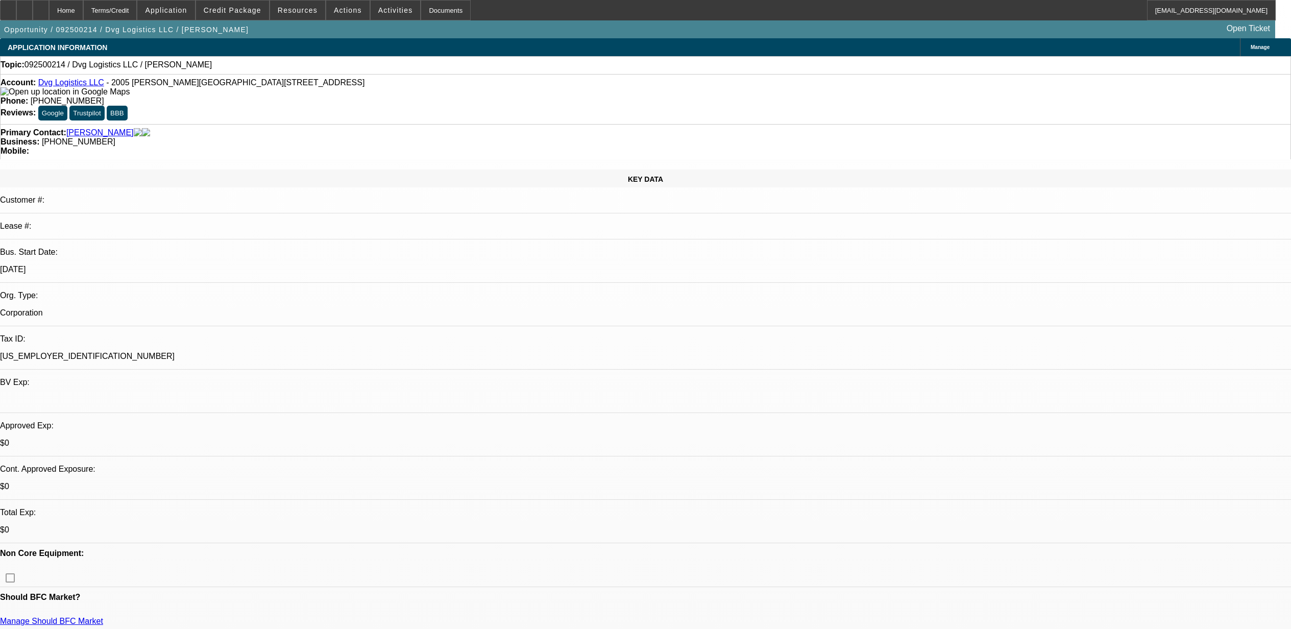
scroll to position [605, 0]
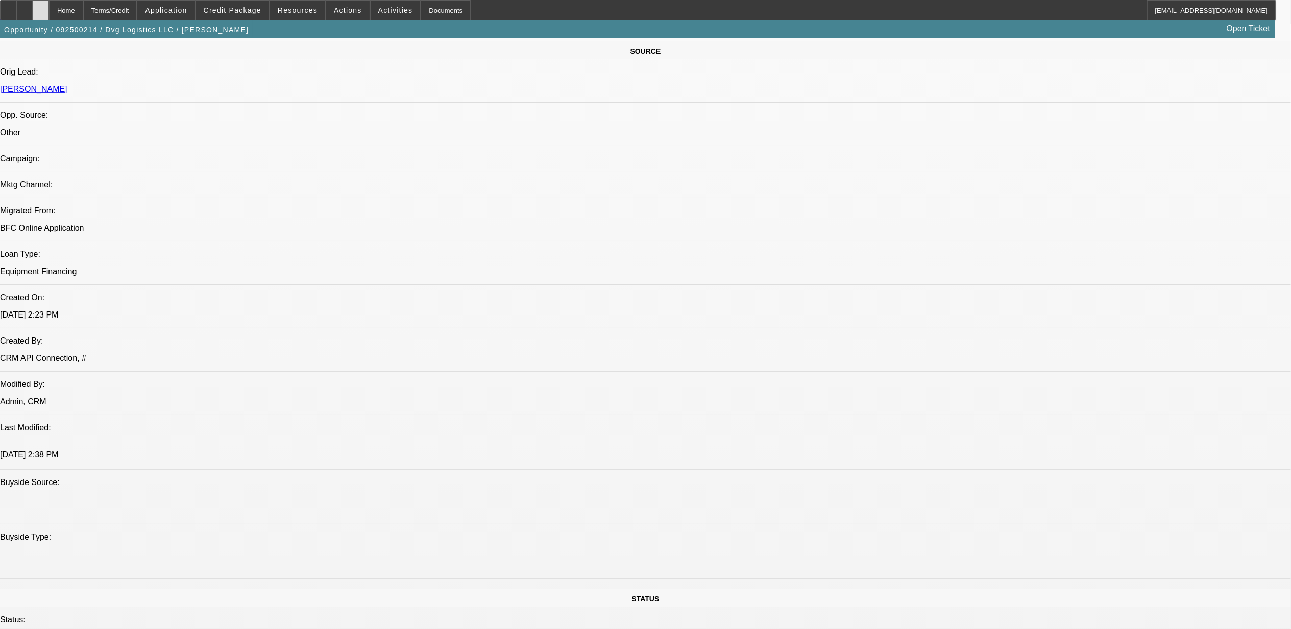
click at [49, 9] on div at bounding box center [41, 10] width 16 height 20
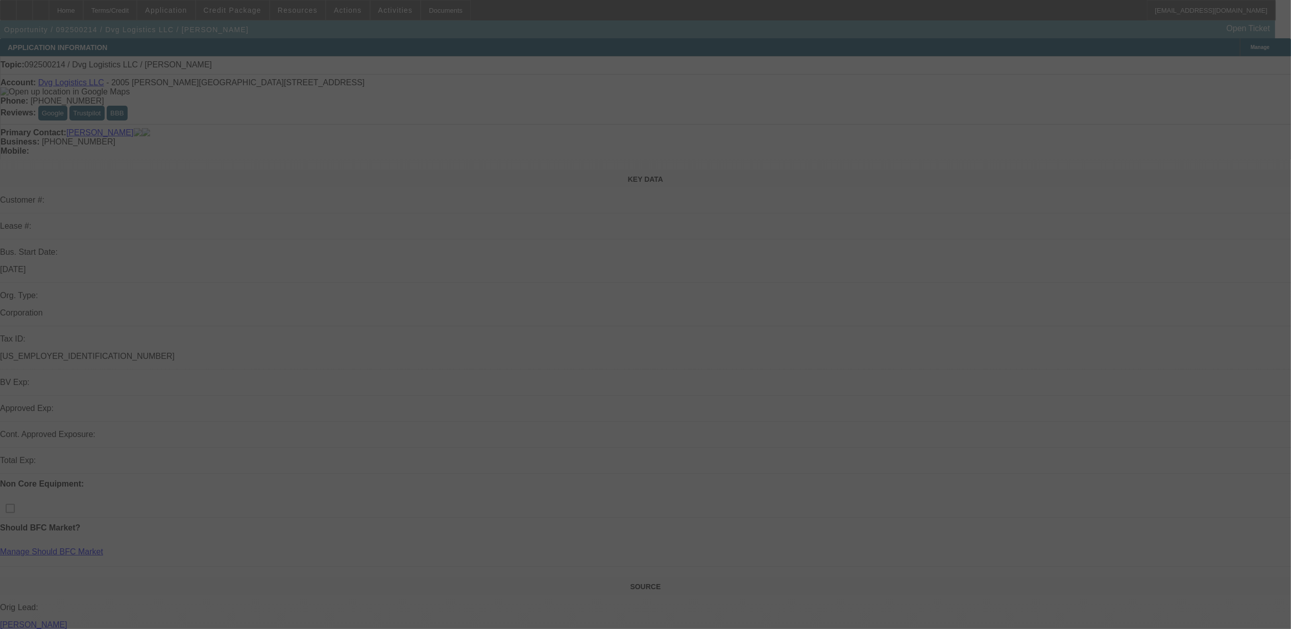
select select "0"
select select "2"
select select "0.1"
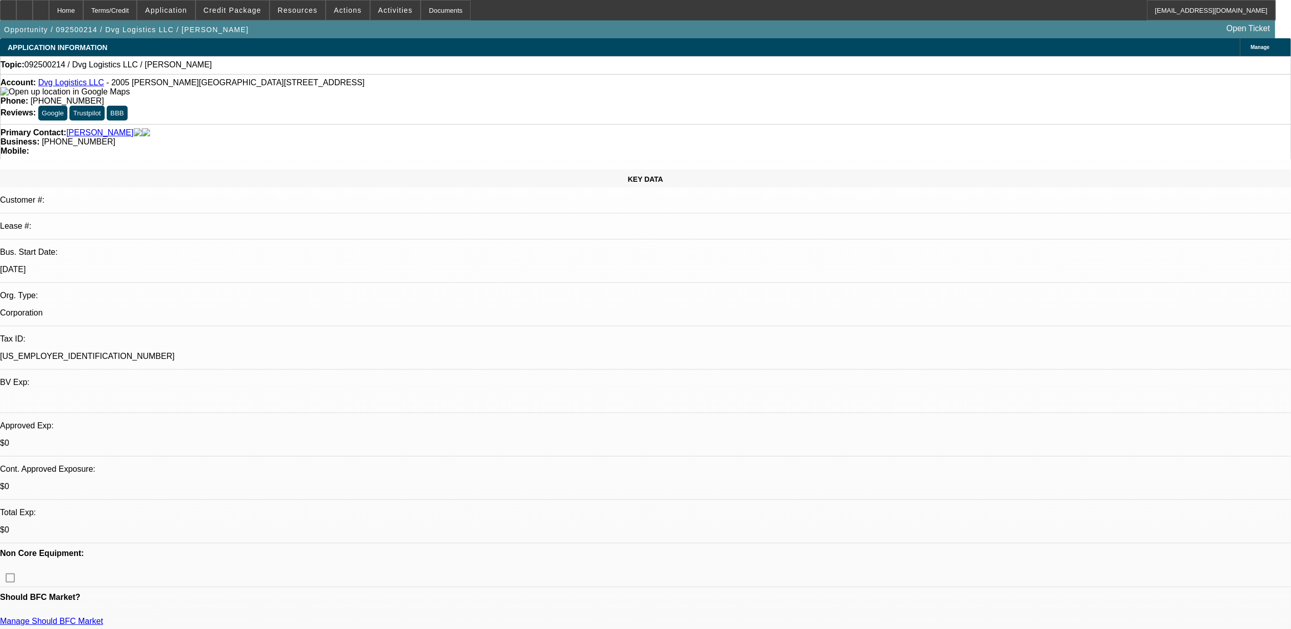
select select "1"
select select "2"
select select "4"
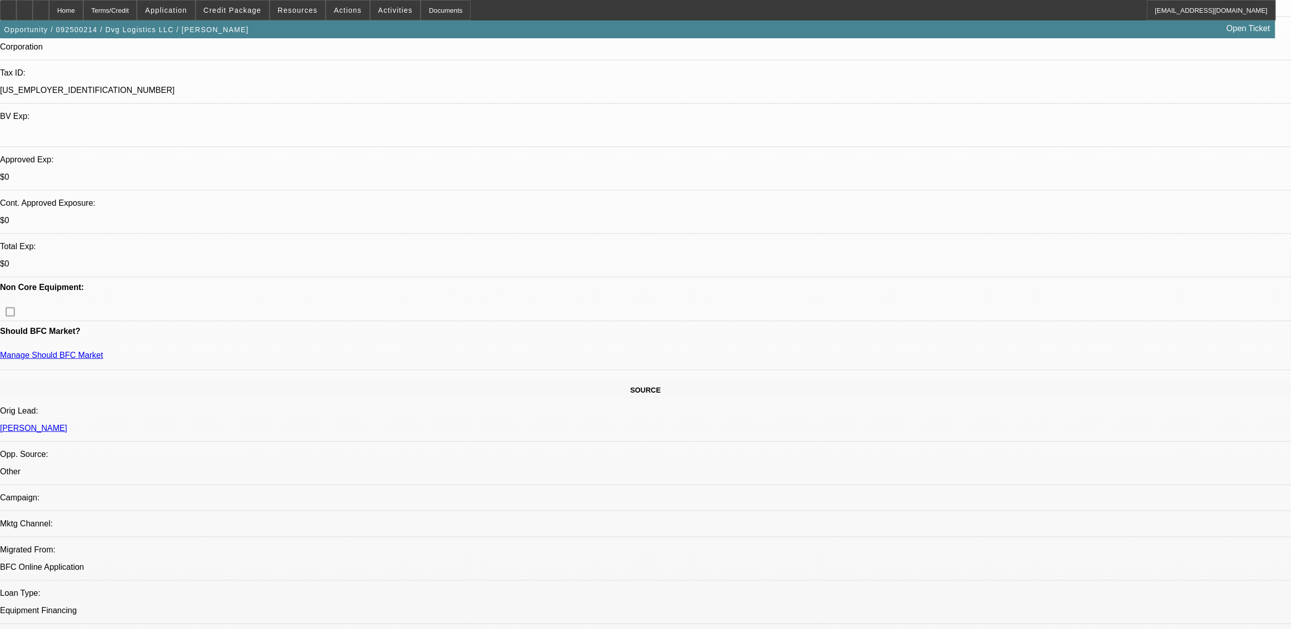
scroll to position [272, 0]
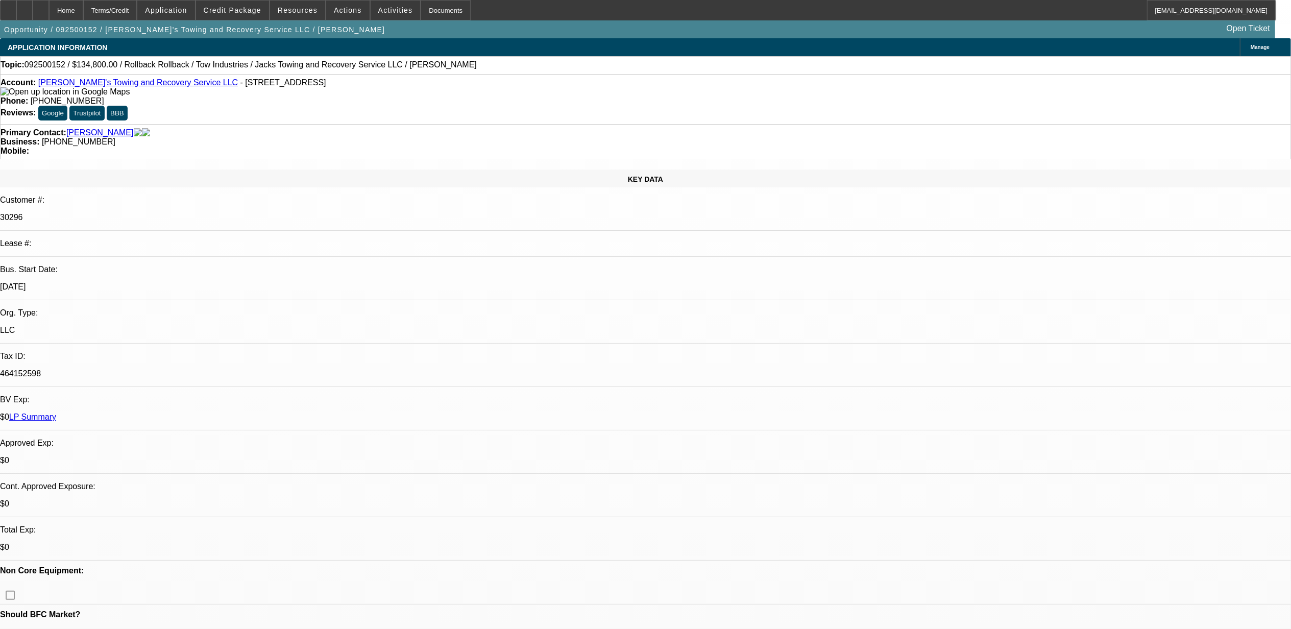
select select "0"
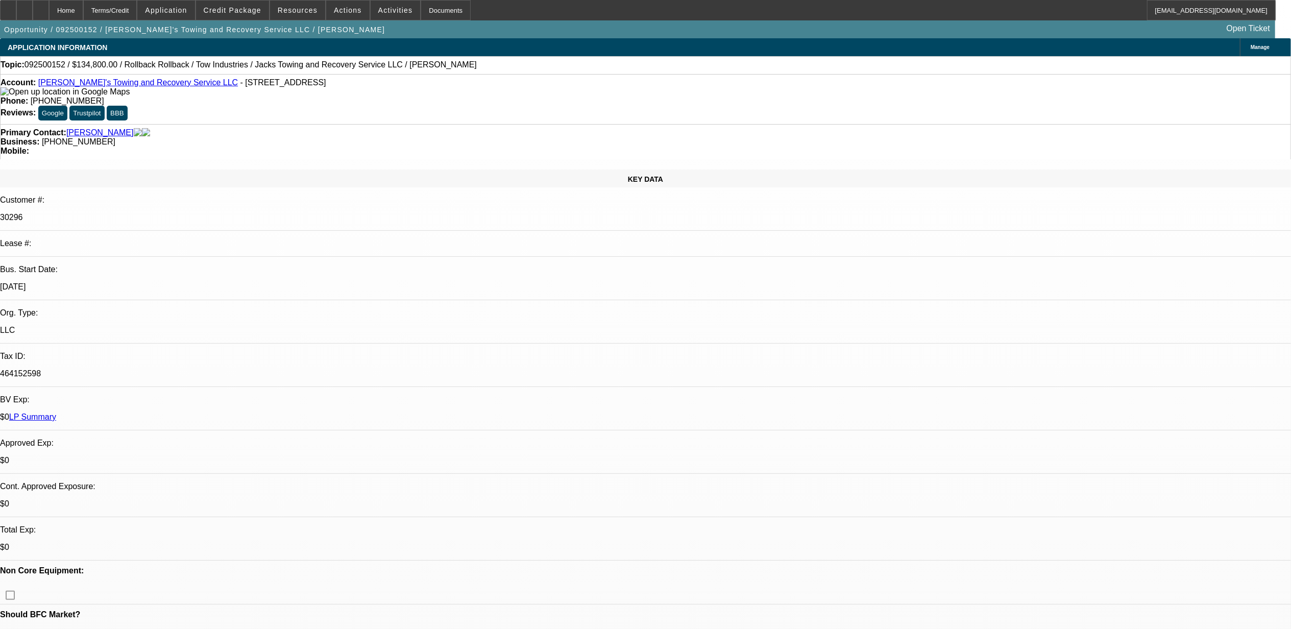
select select "0"
select select "1"
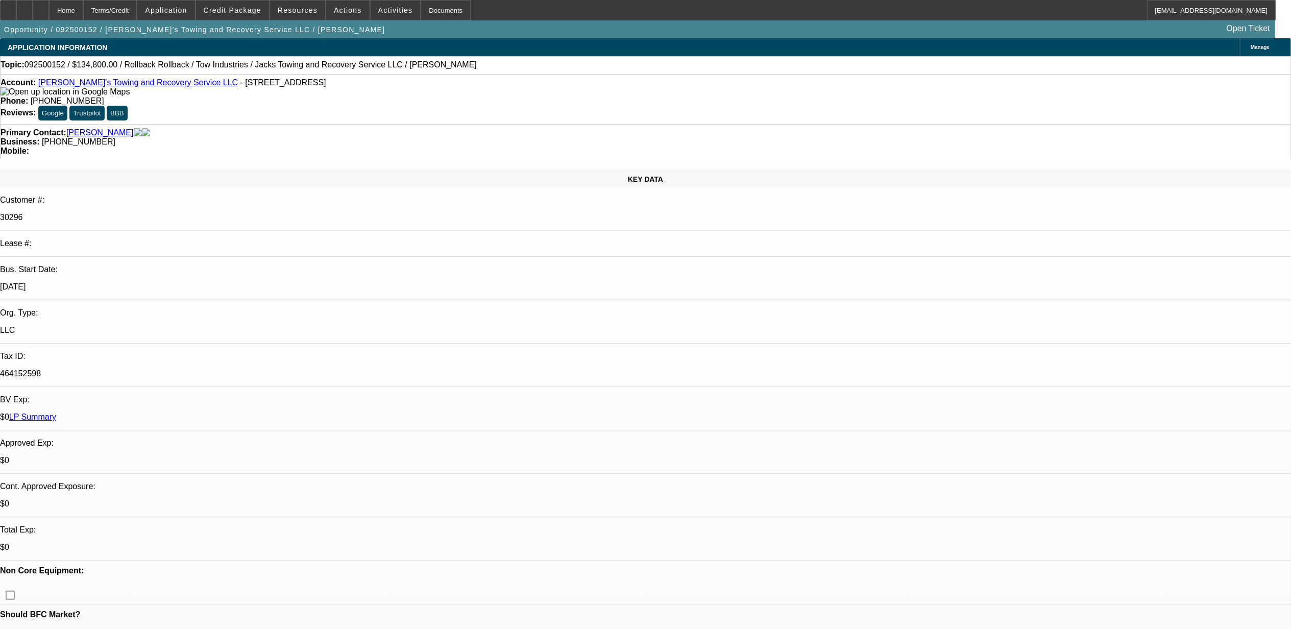
select select "3"
select select "6"
select select "1"
select select "3"
select select "6"
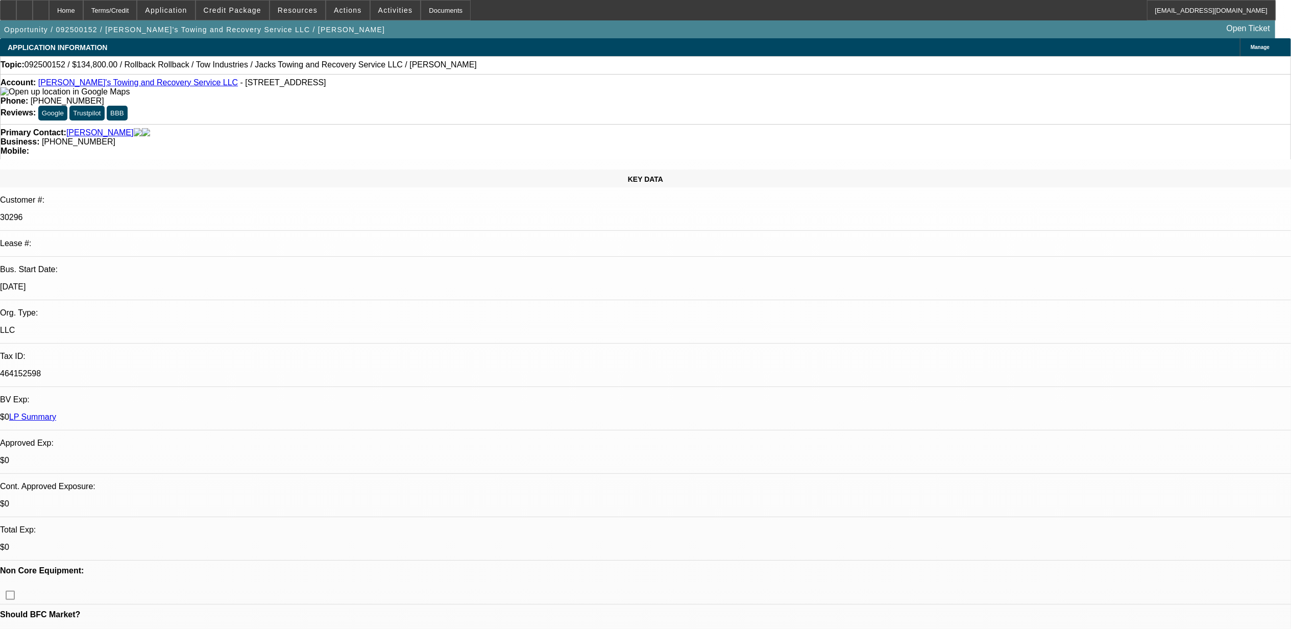
select select "1"
select select "3"
select select "6"
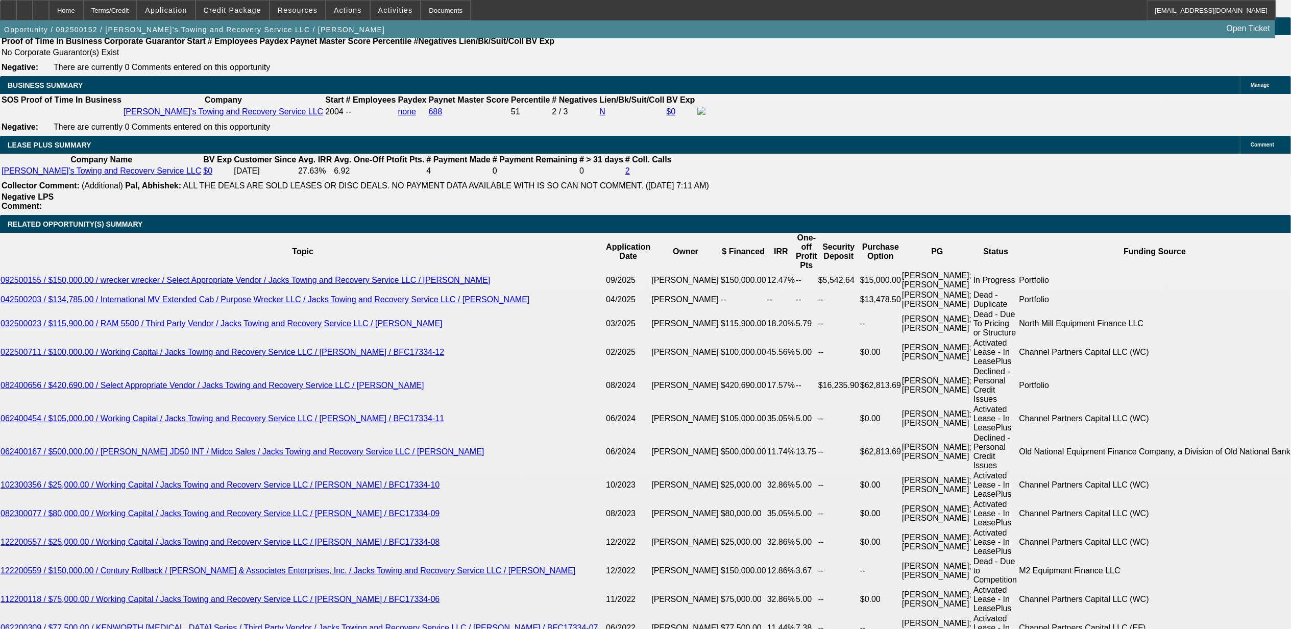
scroll to position [1838, 0]
